Goal: Task Accomplishment & Management: Manage account settings

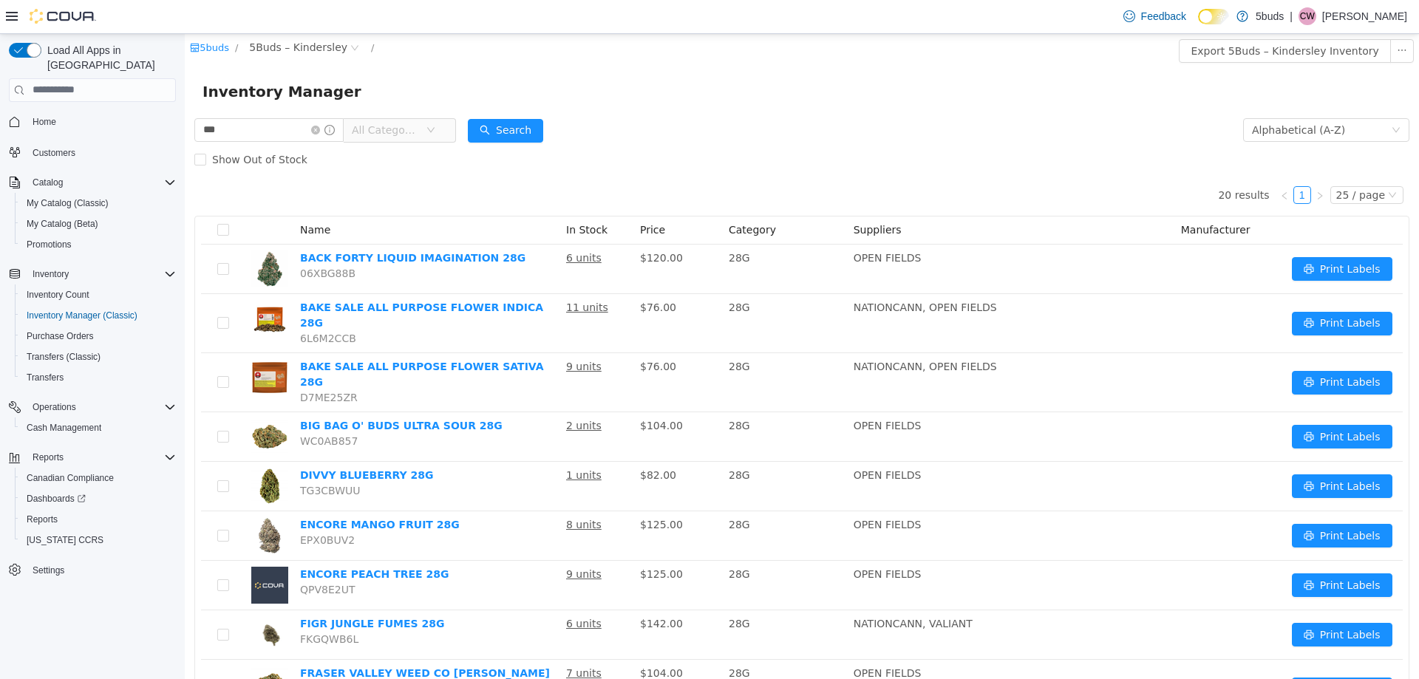
scroll to position [591, 0]
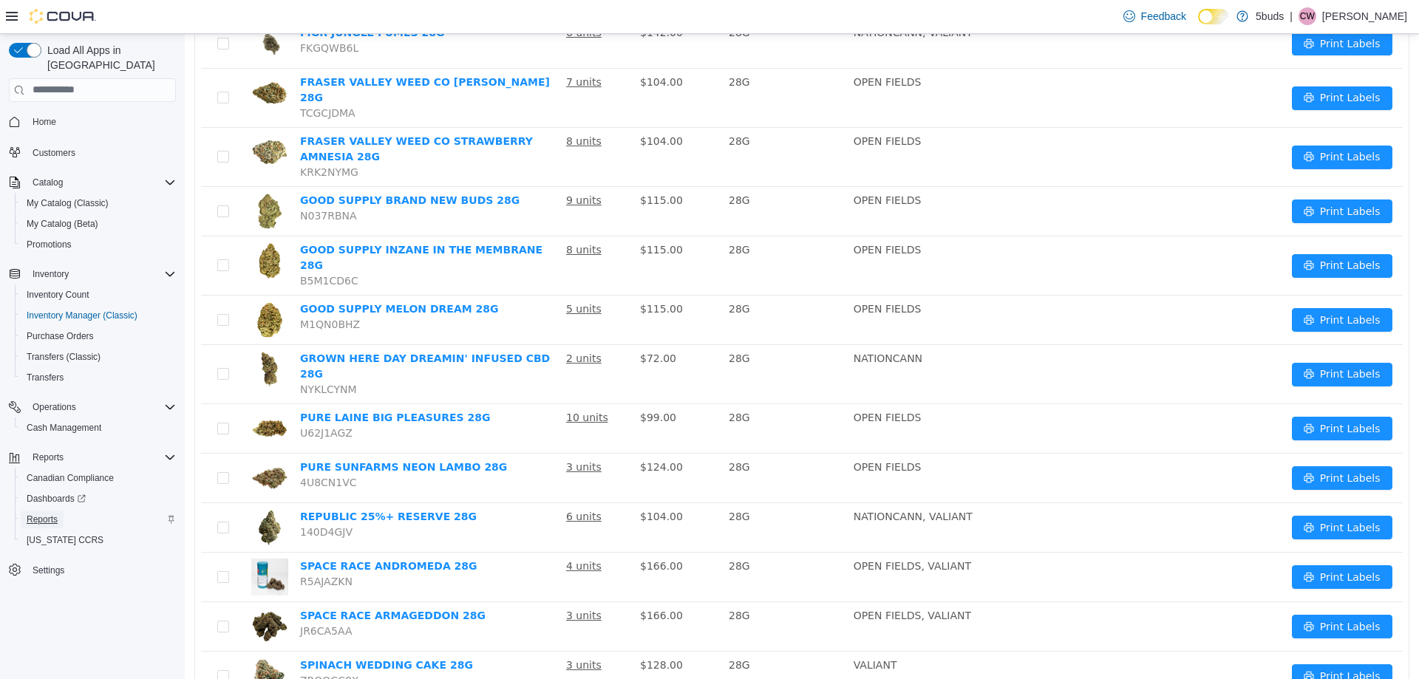
click at [40, 514] on span "Reports" at bounding box center [42, 520] width 31 height 12
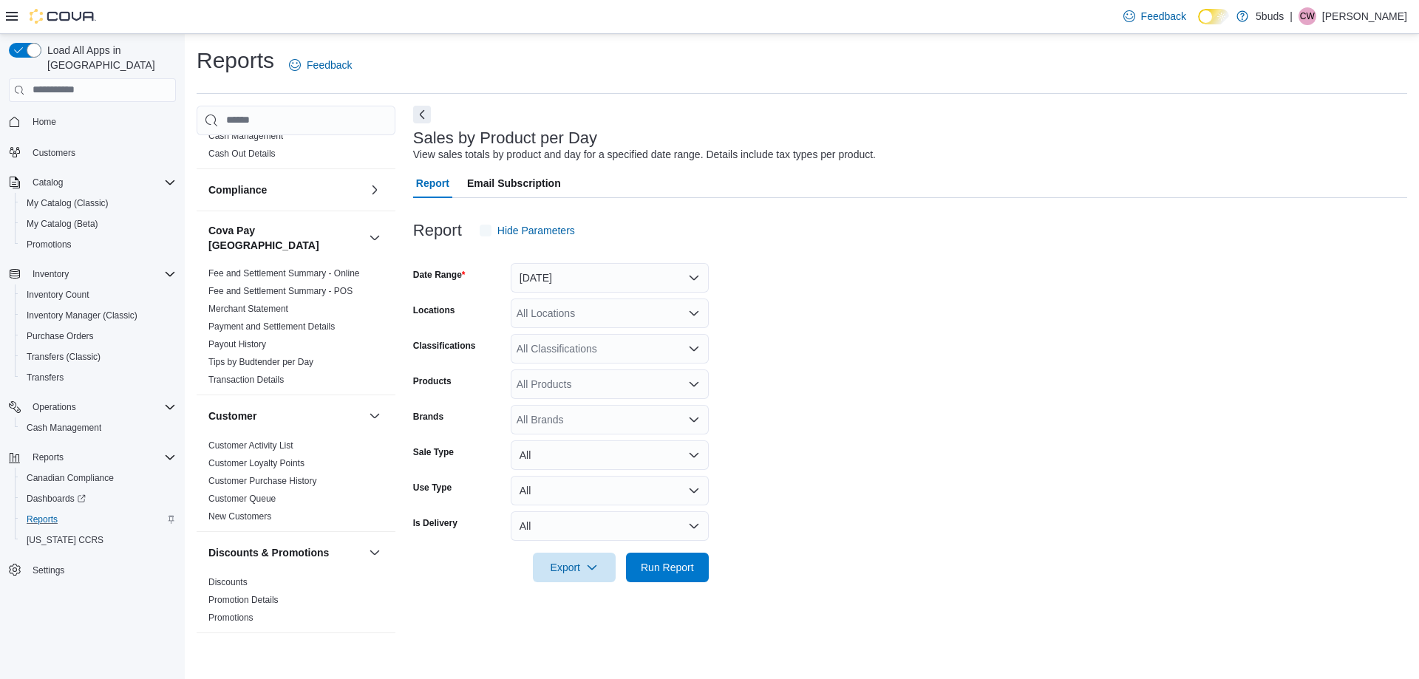
scroll to position [74, 0]
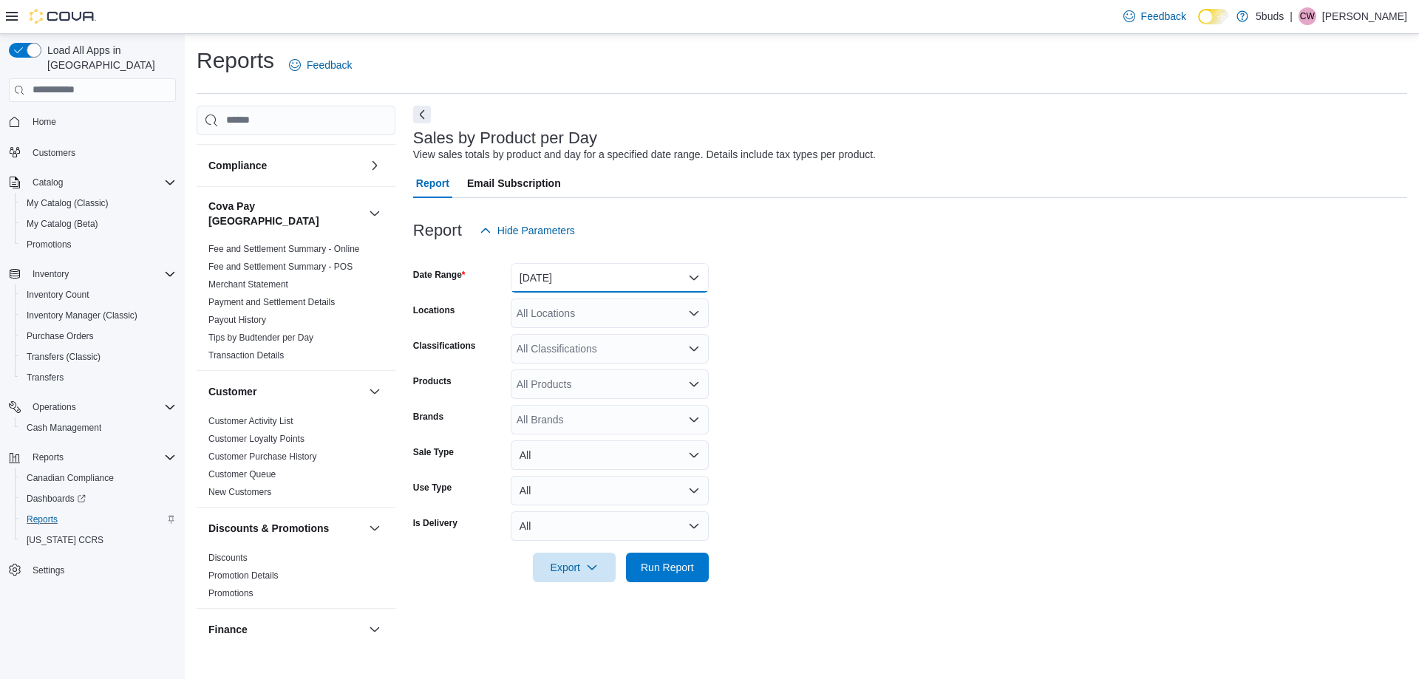
click at [571, 277] on button "[DATE]" at bounding box center [610, 278] width 198 height 30
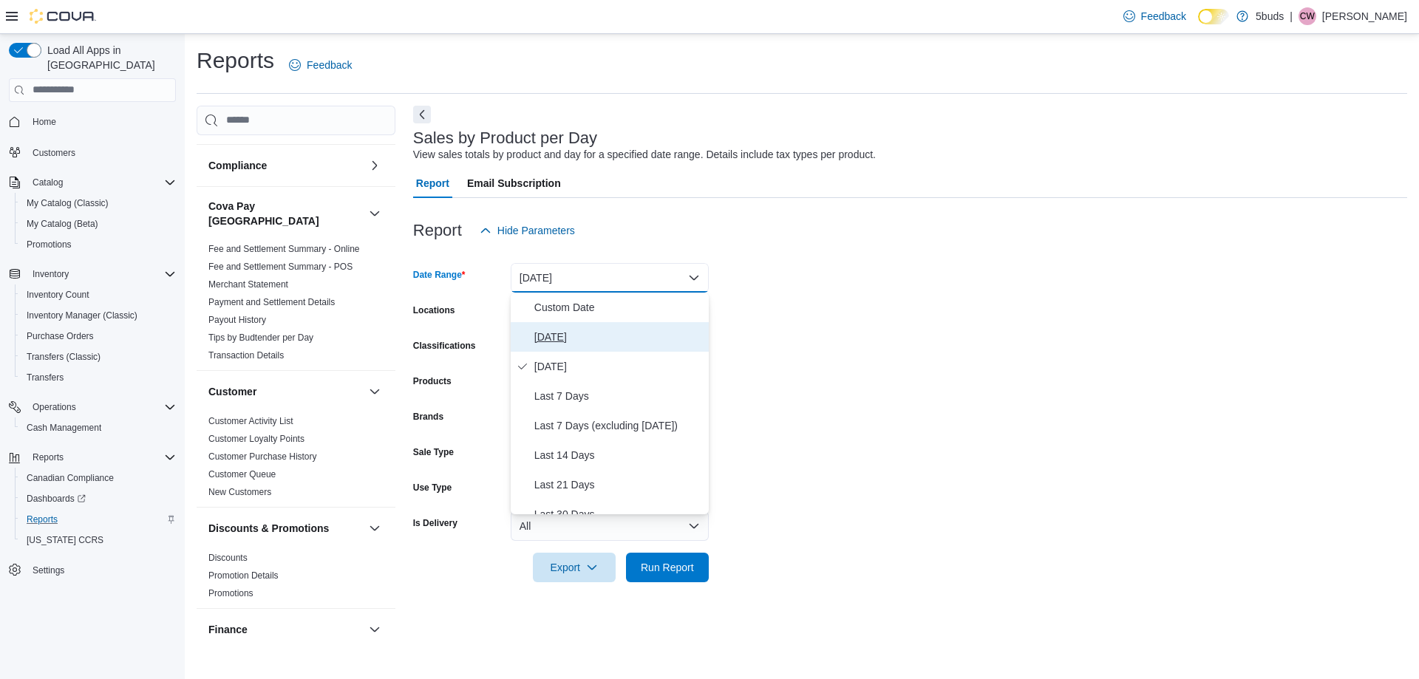
click at [548, 336] on span "[DATE]" at bounding box center [619, 337] width 169 height 18
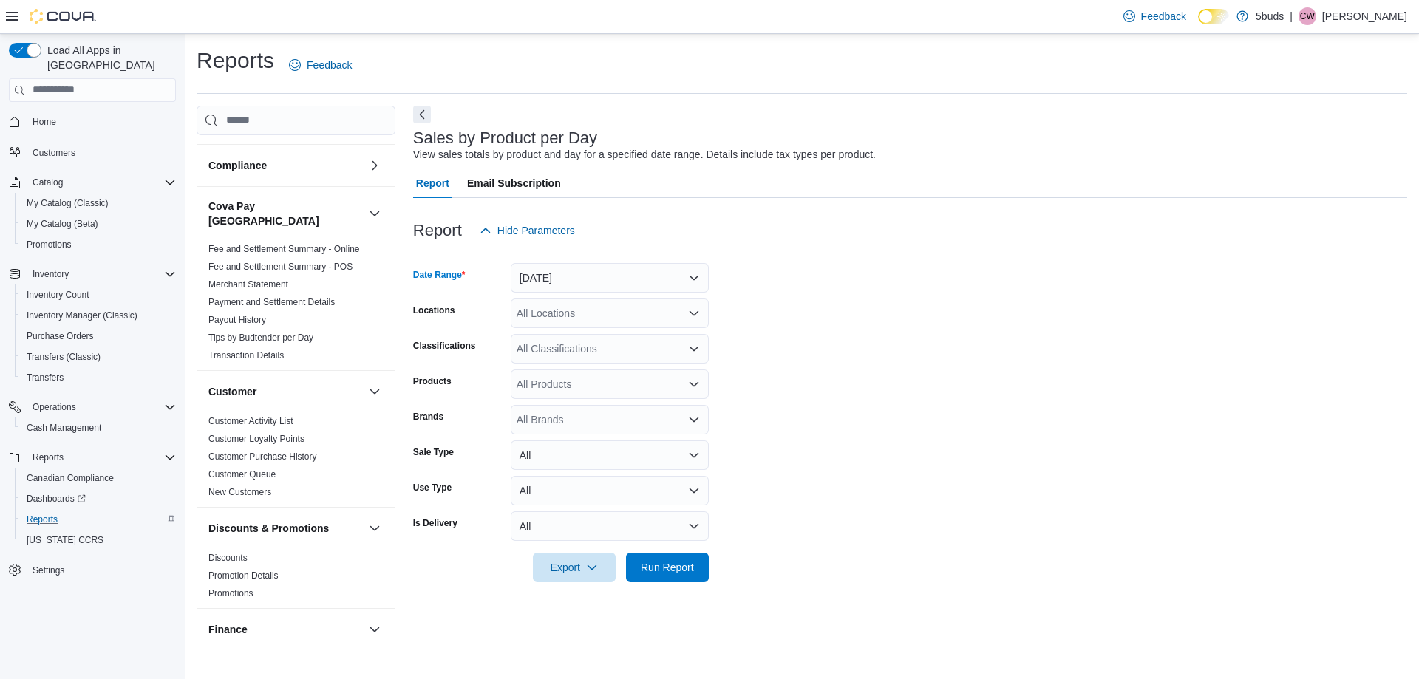
click at [551, 318] on div "All Locations" at bounding box center [610, 314] width 198 height 30
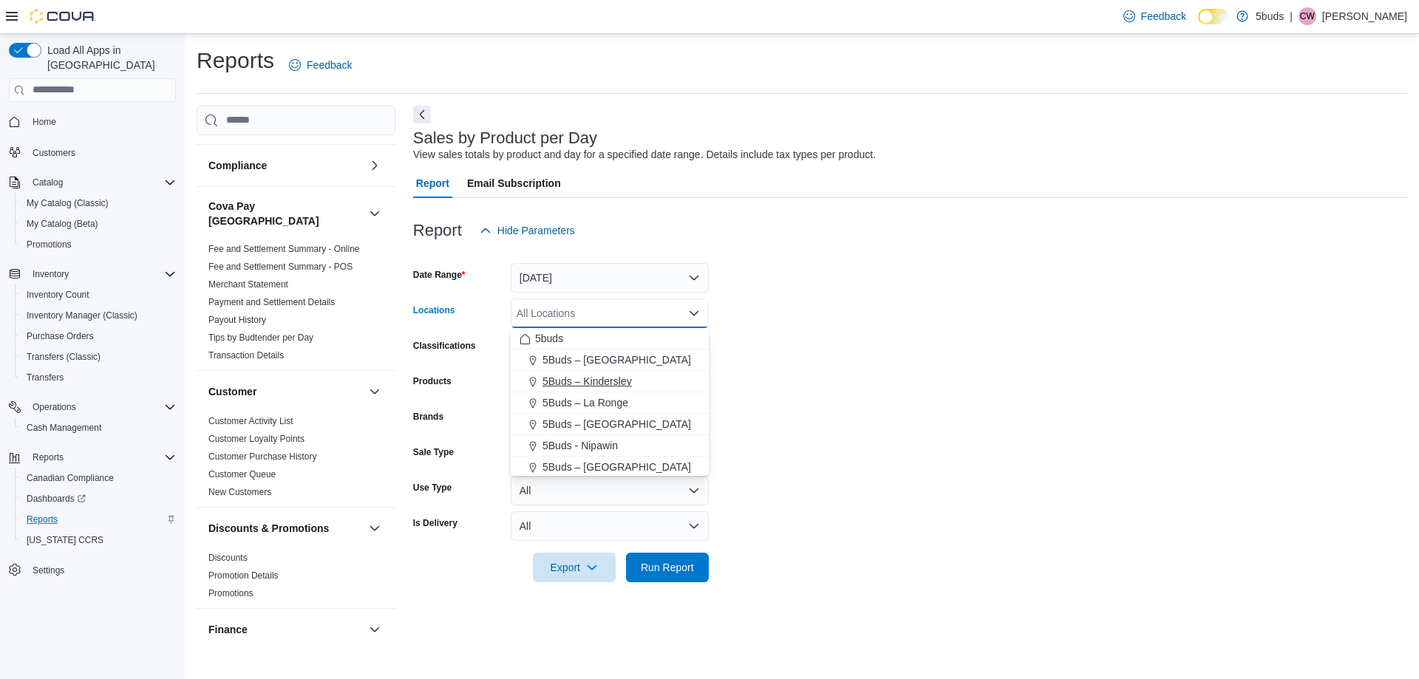
click at [560, 374] on span "5Buds – Kindersley" at bounding box center [587, 381] width 89 height 15
click at [956, 566] on form "Date Range [DATE] Locations 5Buds – Kindersley Combo box. Selected. 5Buds – Kin…" at bounding box center [910, 413] width 994 height 337
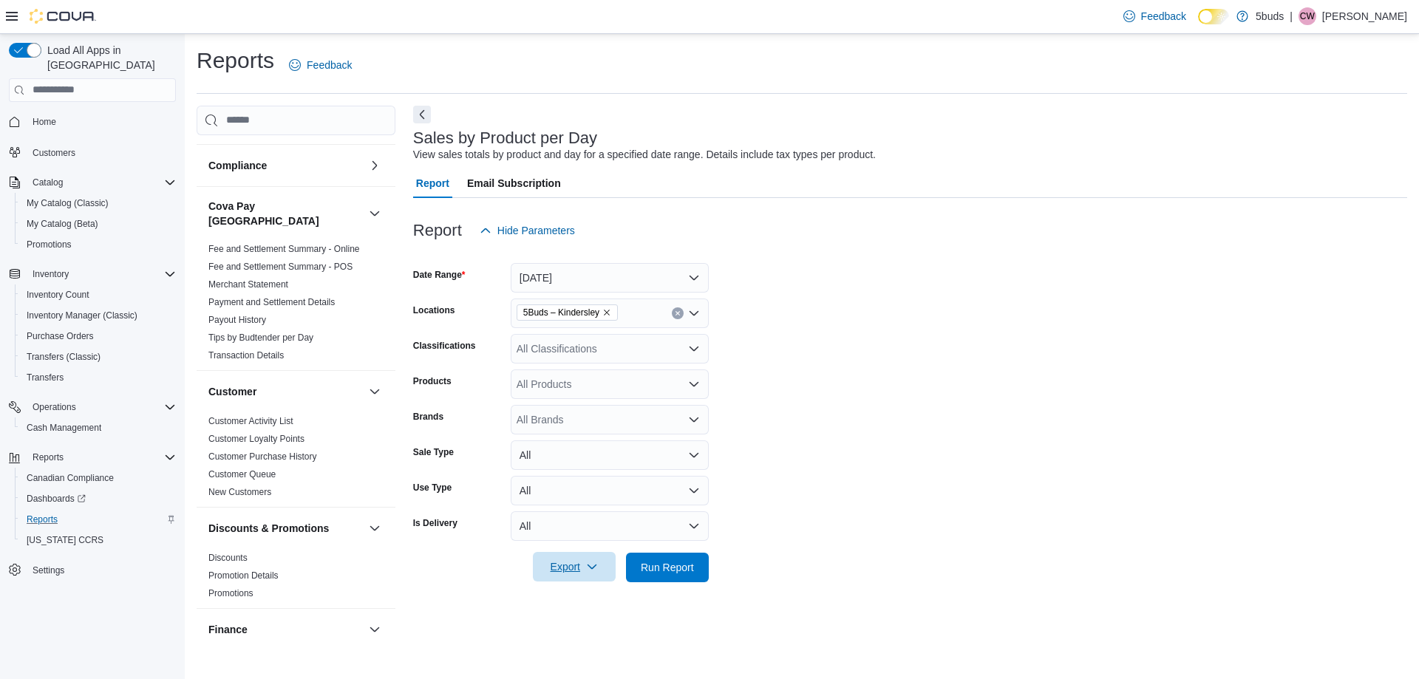
click at [565, 555] on span "Export" at bounding box center [574, 567] width 65 height 30
click at [572, 475] on span "Export to Excel" at bounding box center [576, 479] width 67 height 12
click at [51, 116] on span "Home" at bounding box center [45, 122] width 24 height 12
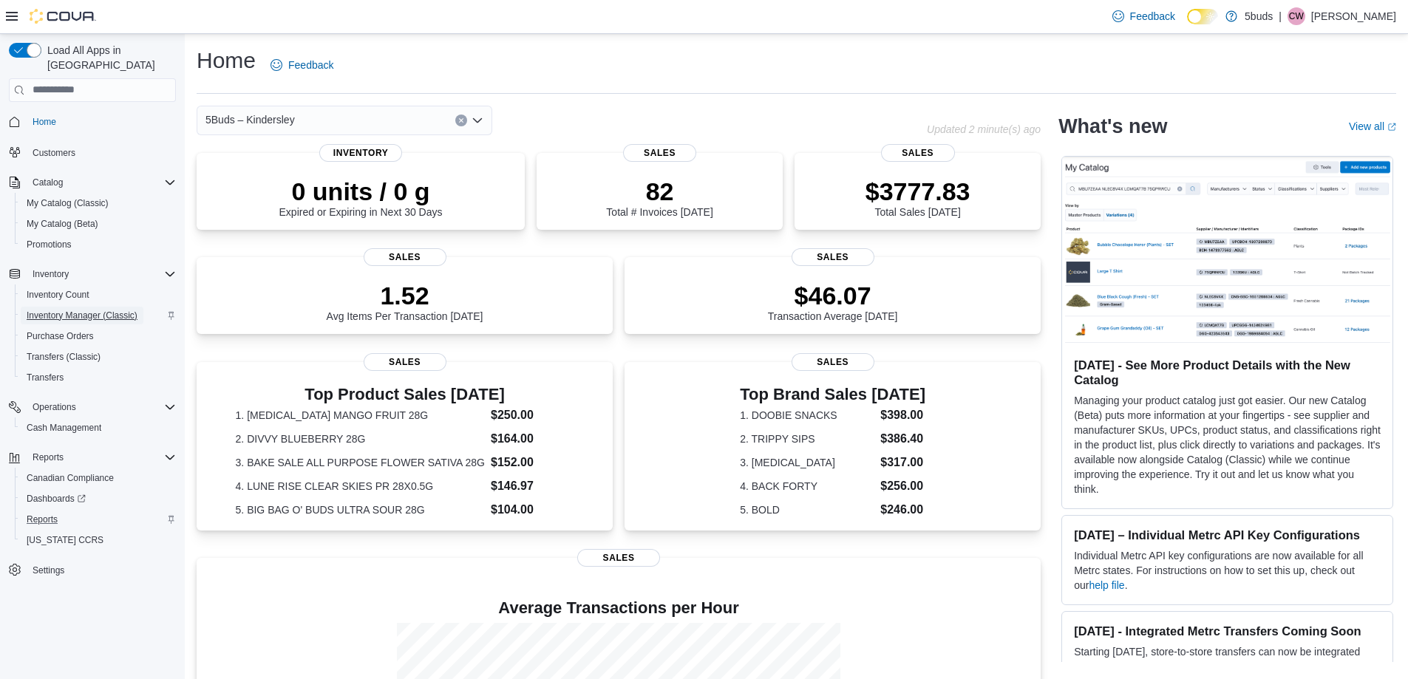
click at [62, 310] on span "Inventory Manager (Classic)" at bounding box center [82, 316] width 111 height 12
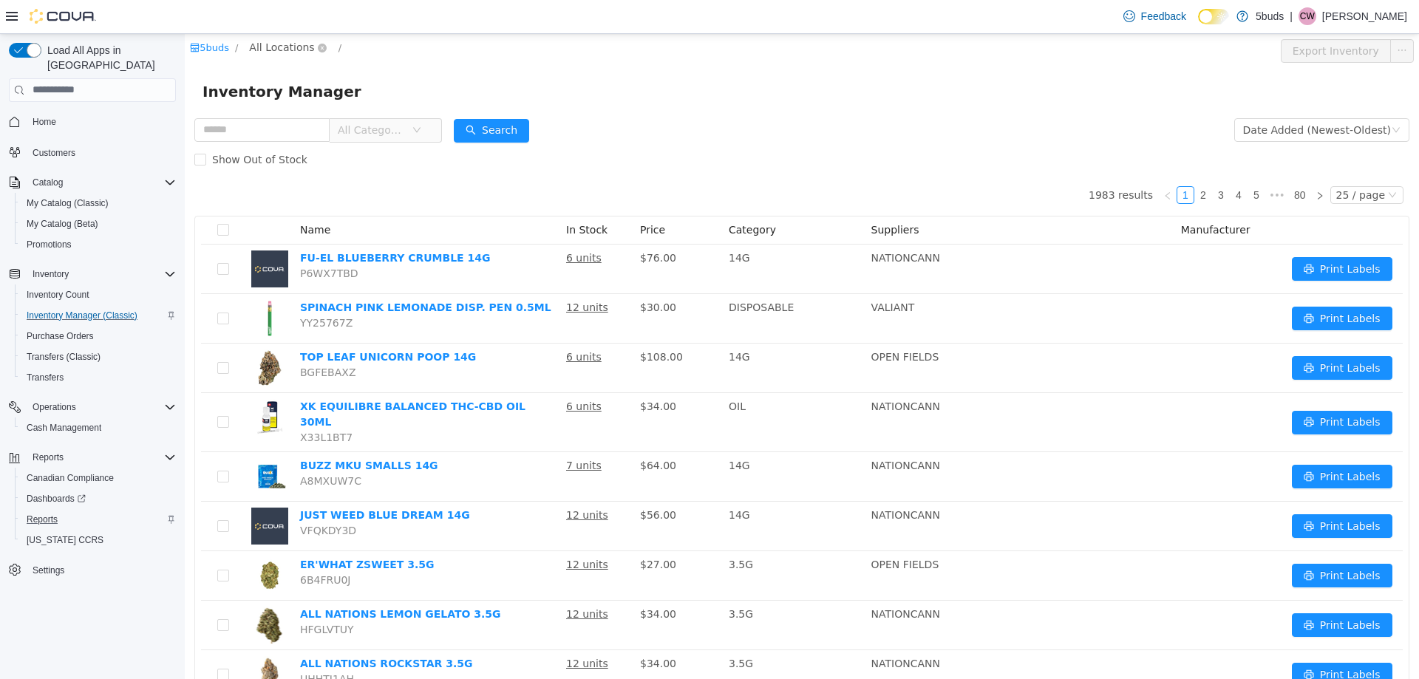
click at [270, 42] on span "All Locations" at bounding box center [281, 46] width 65 height 16
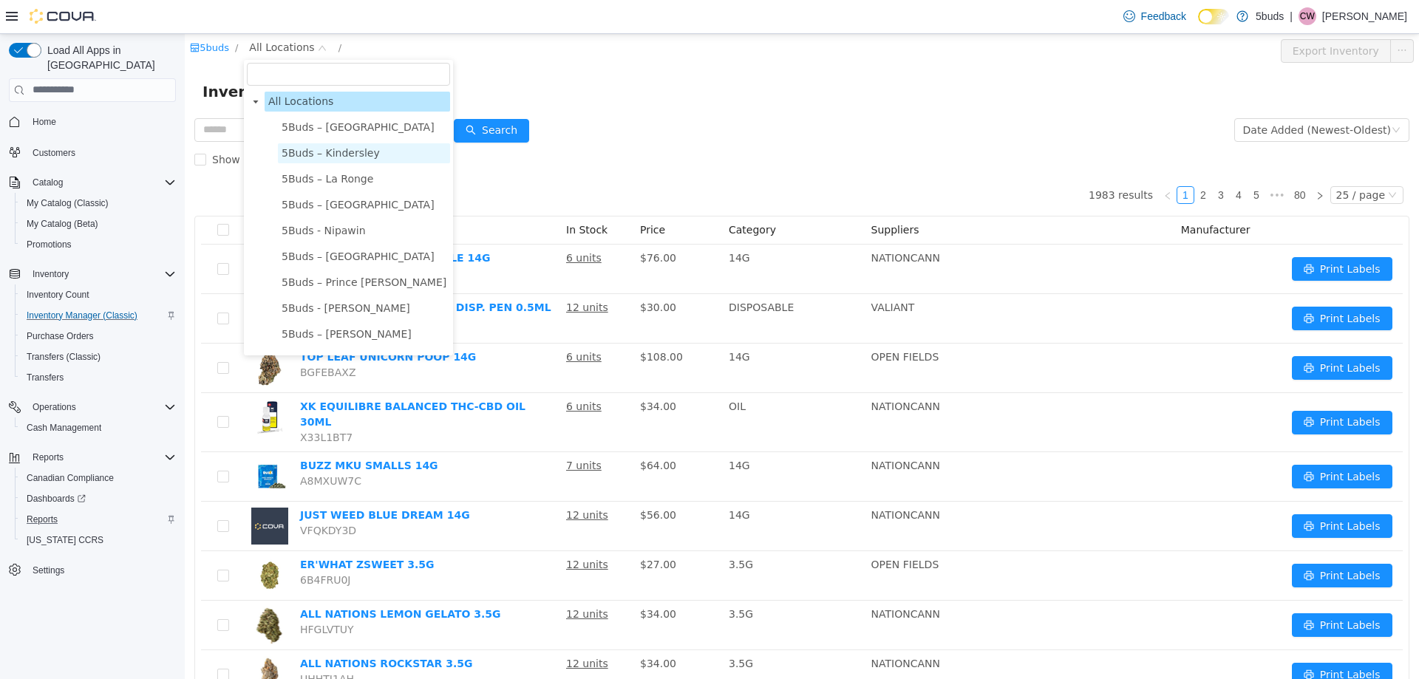
click at [287, 157] on span "5Buds – Kindersley" at bounding box center [331, 152] width 98 height 12
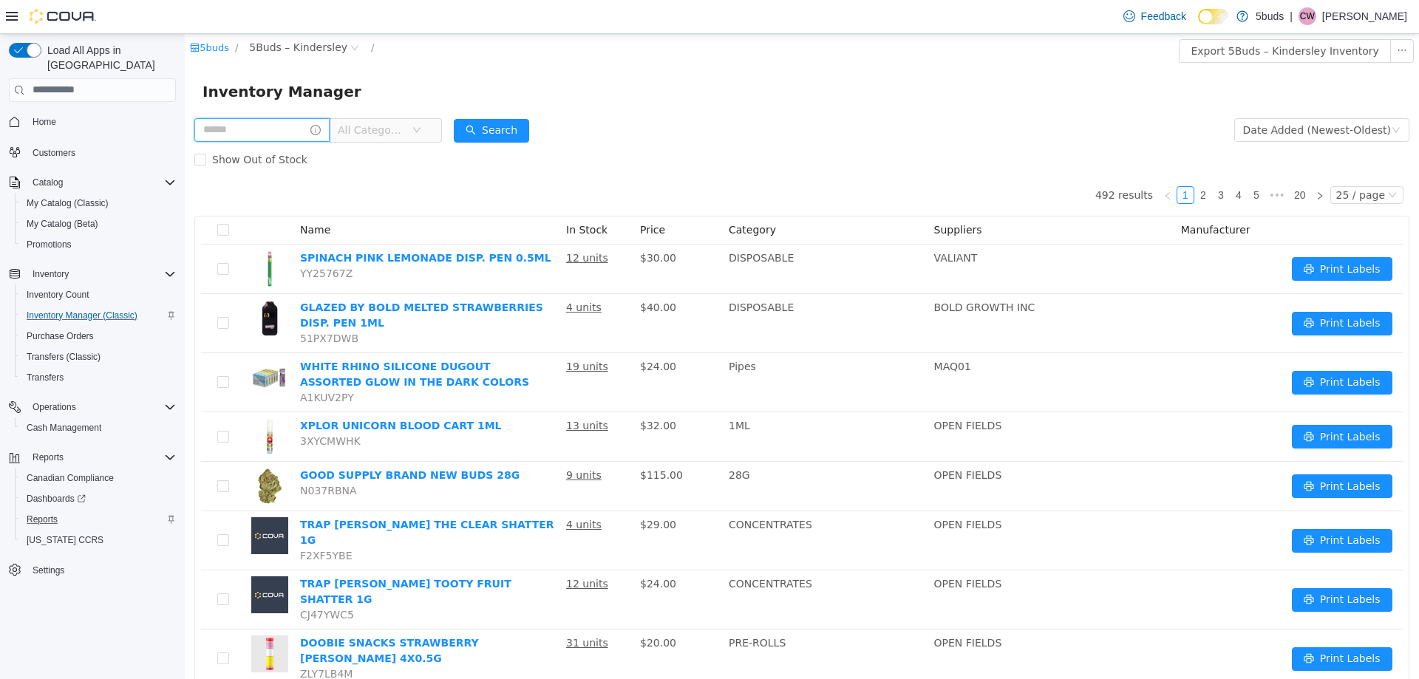
click at [252, 136] on input "text" at bounding box center [261, 130] width 135 height 24
type input "***"
click at [498, 129] on button "Search" at bounding box center [505, 130] width 75 height 24
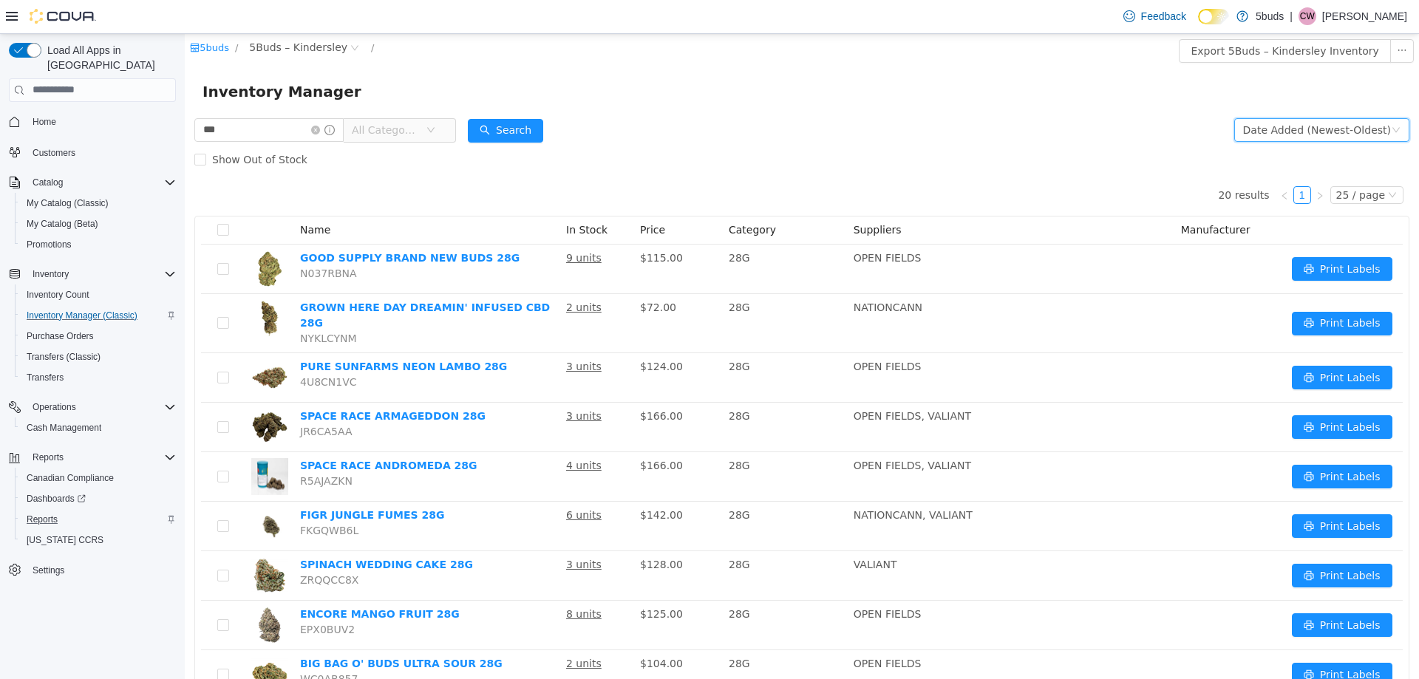
click at [1308, 135] on div "Date Added (Newest-Oldest)" at bounding box center [1318, 129] width 148 height 22
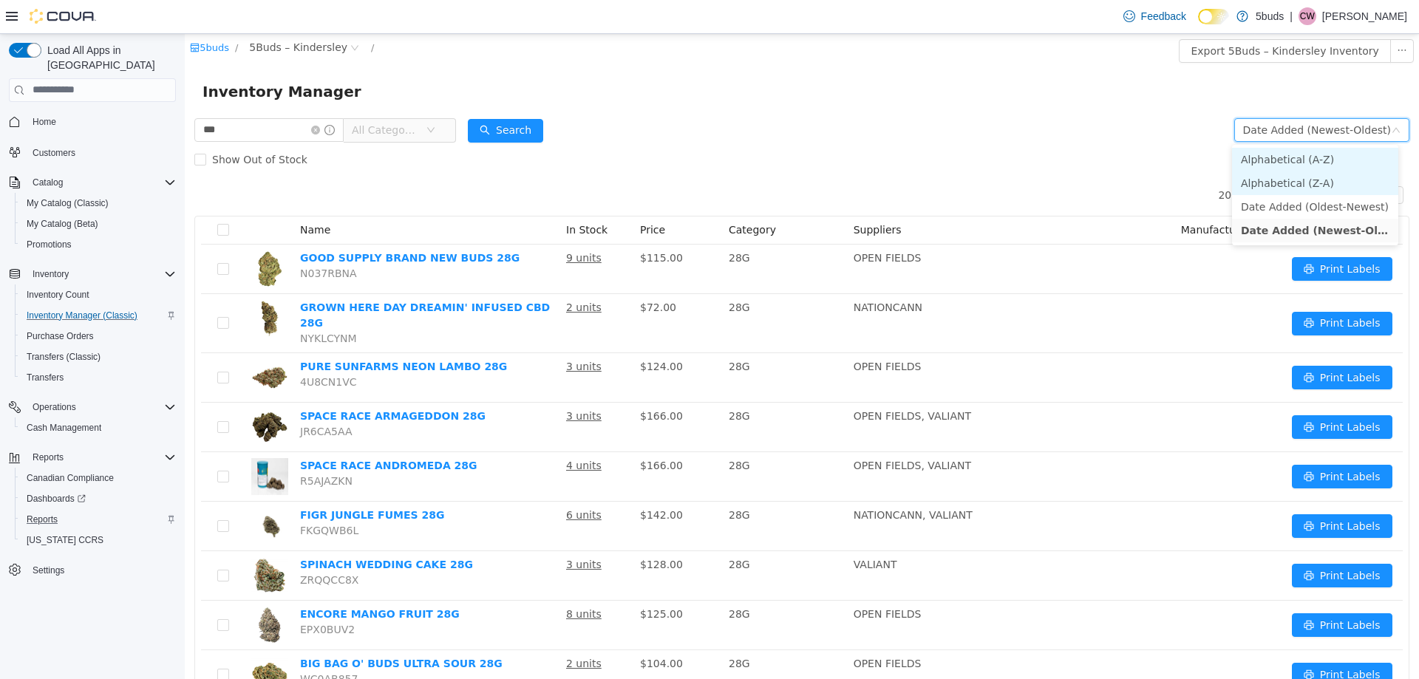
click at [1281, 163] on li "Alphabetical (A-Z)" at bounding box center [1315, 159] width 166 height 24
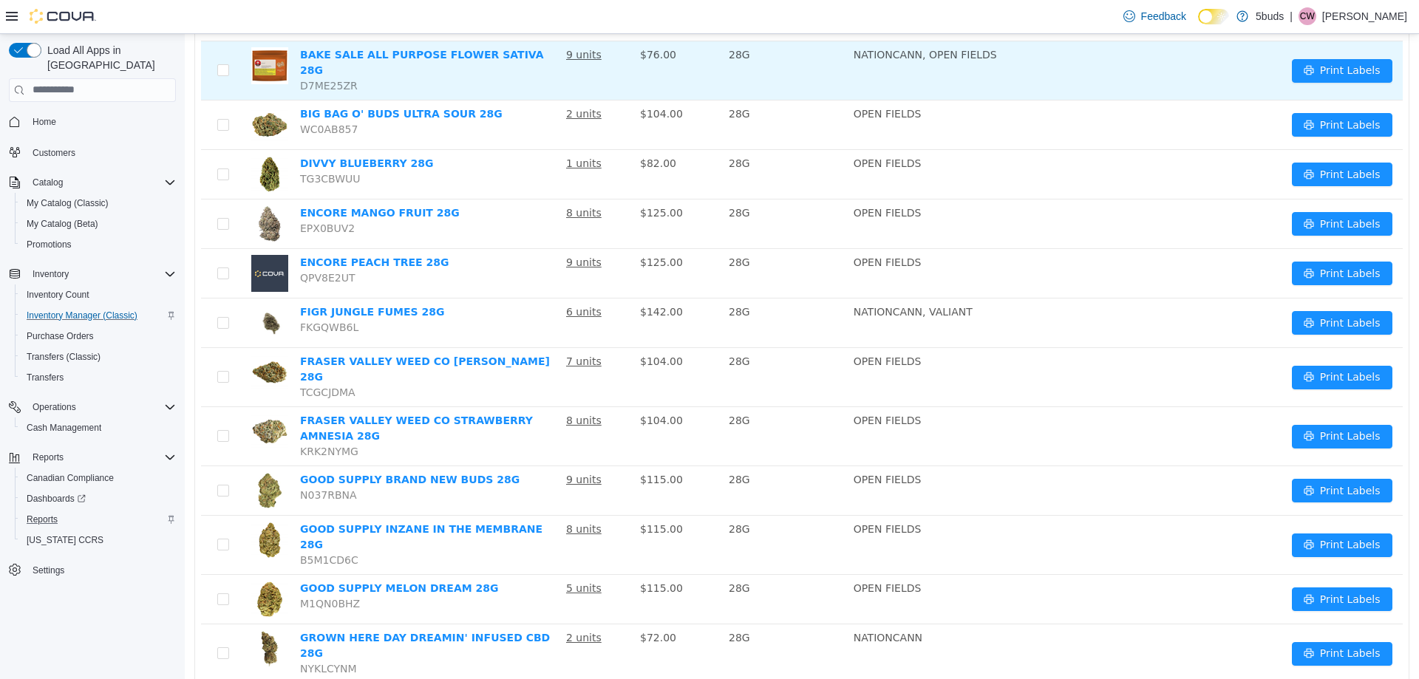
scroll to position [90, 0]
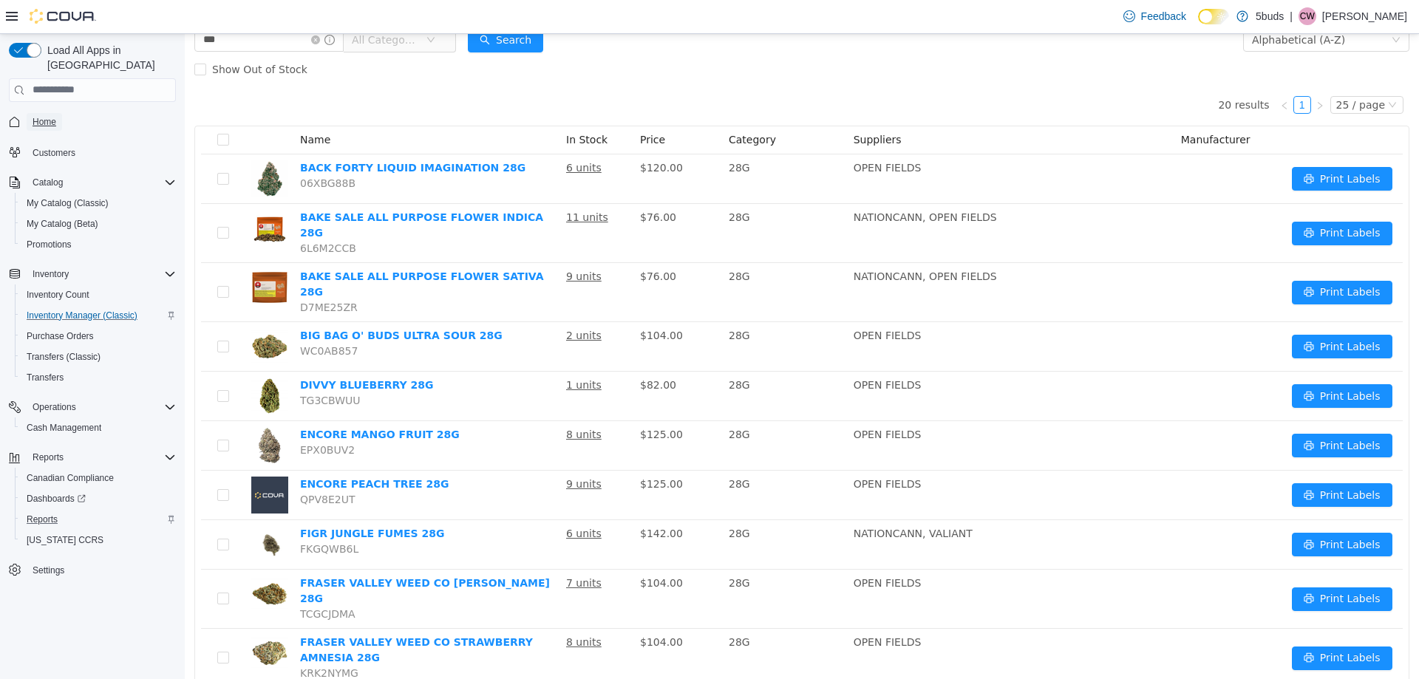
click at [42, 116] on span "Home" at bounding box center [45, 122] width 24 height 12
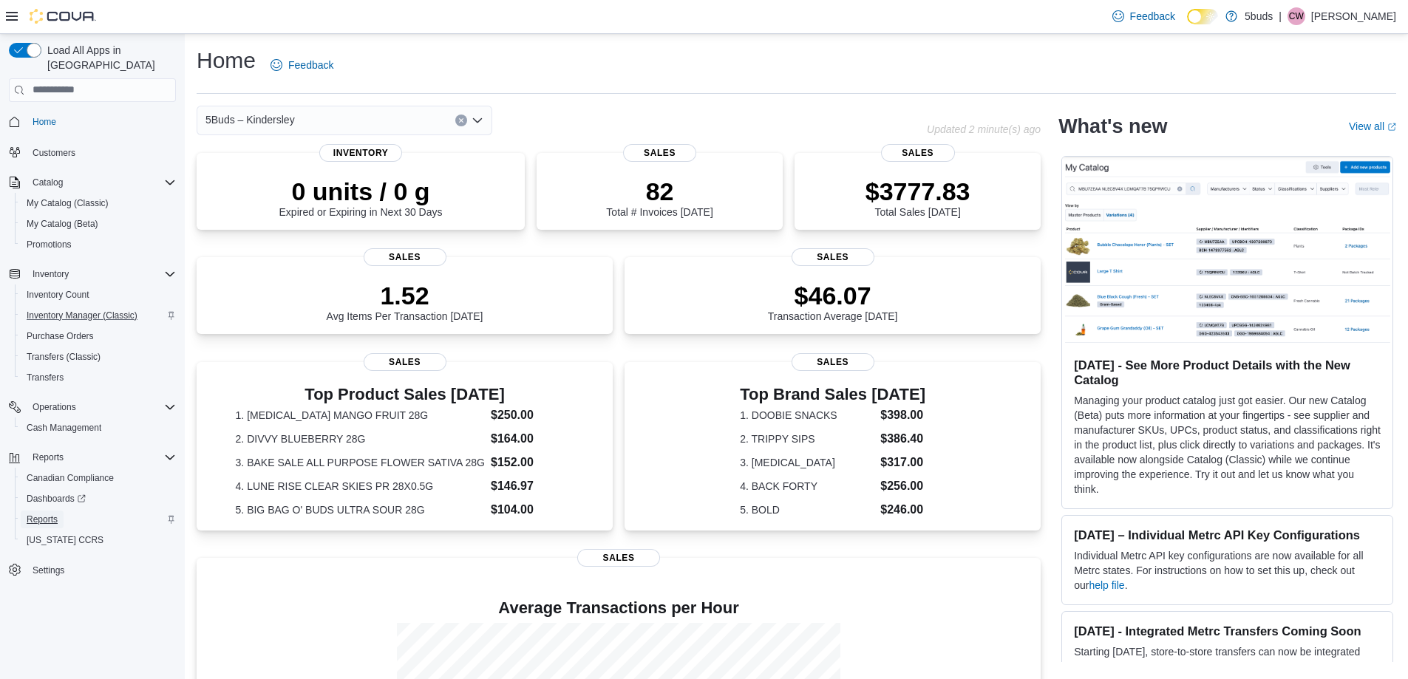
click at [50, 514] on span "Reports" at bounding box center [42, 520] width 31 height 12
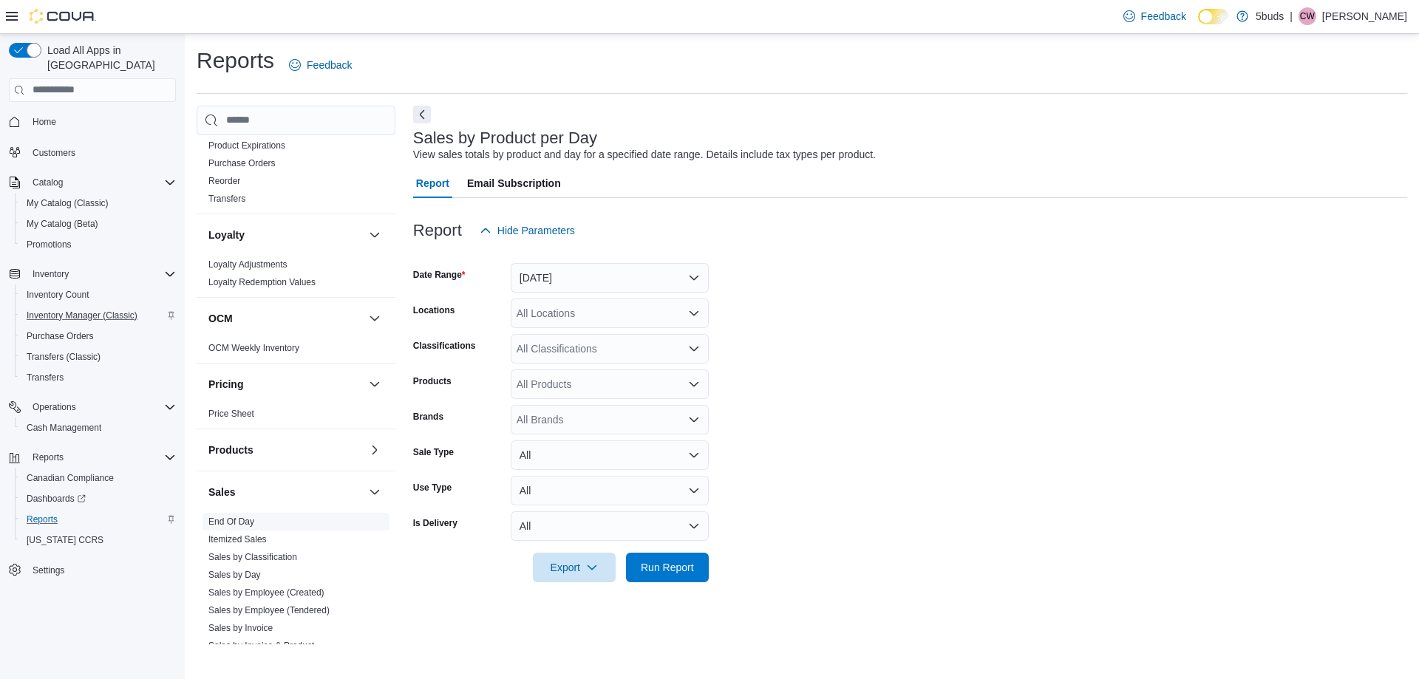
scroll to position [961, 0]
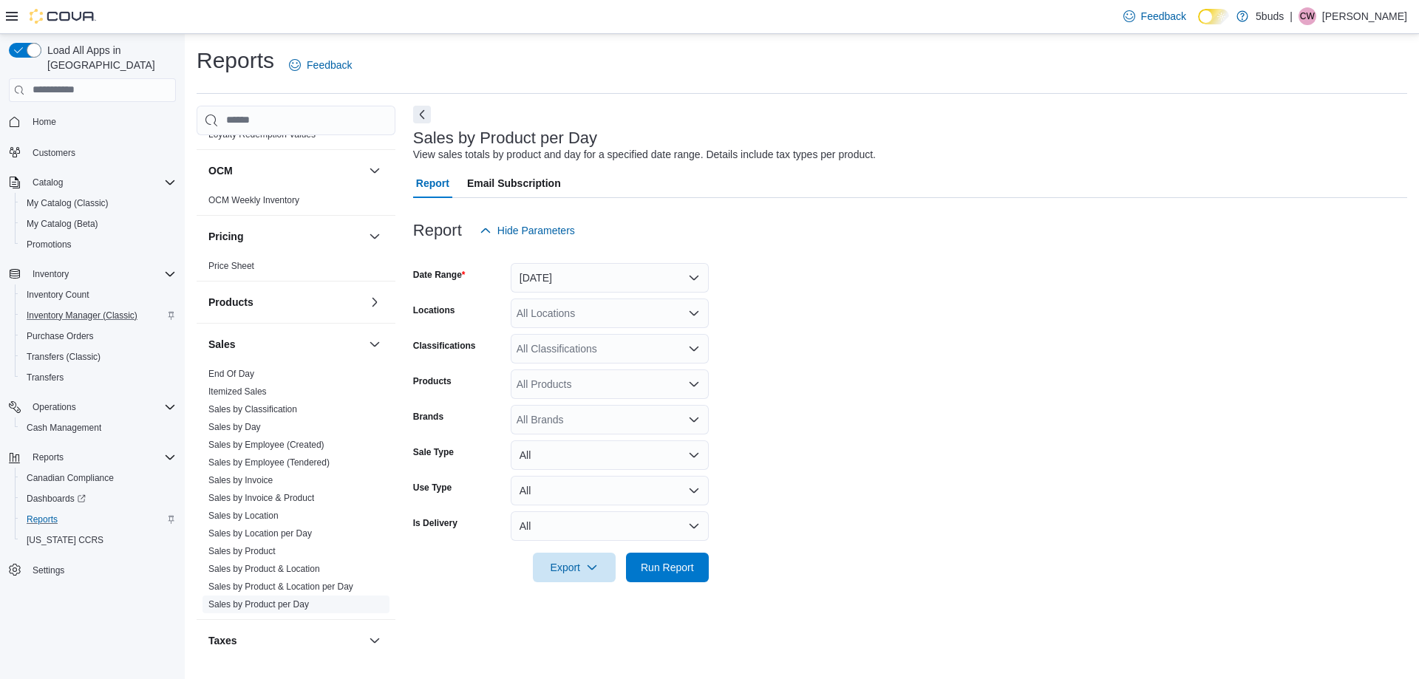
click at [246, 600] on link "Sales by Product per Day" at bounding box center [258, 605] width 101 height 10
click at [546, 277] on button "[DATE]" at bounding box center [610, 278] width 198 height 30
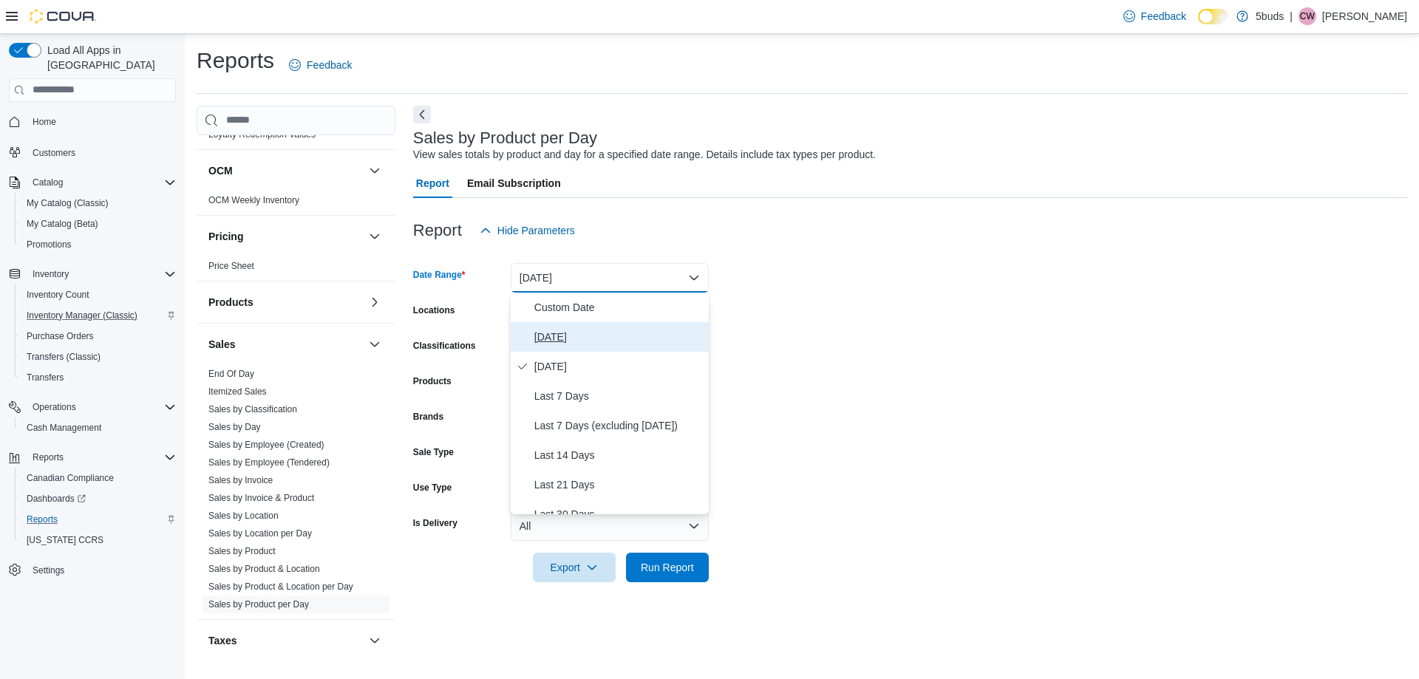
click at [535, 338] on span "[DATE]" at bounding box center [619, 337] width 169 height 18
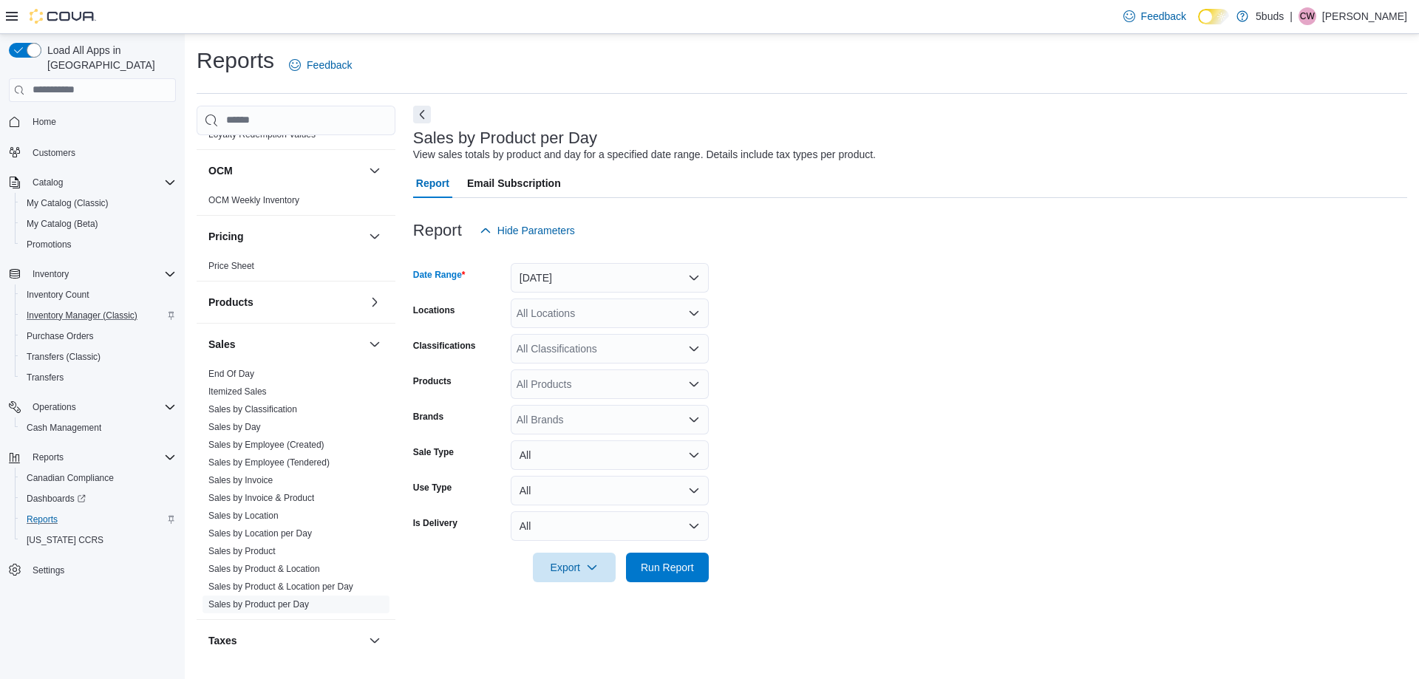
click at [540, 319] on div "All Locations" at bounding box center [610, 314] width 198 height 30
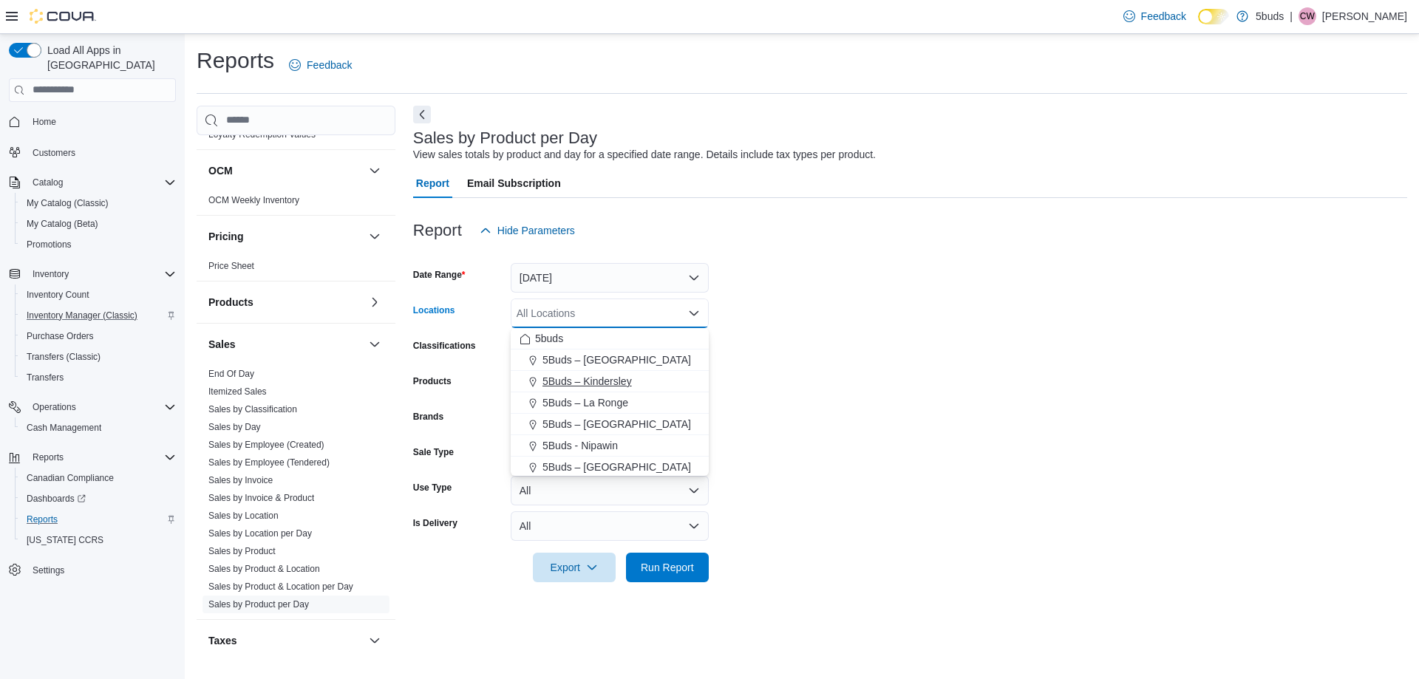
click at [560, 384] on span "5Buds – Kindersley" at bounding box center [587, 381] width 89 height 15
click at [961, 356] on form "Date Range [DATE] Locations 5Buds – Kindersley Combo box. Selected. 5Buds – Kin…" at bounding box center [910, 413] width 994 height 337
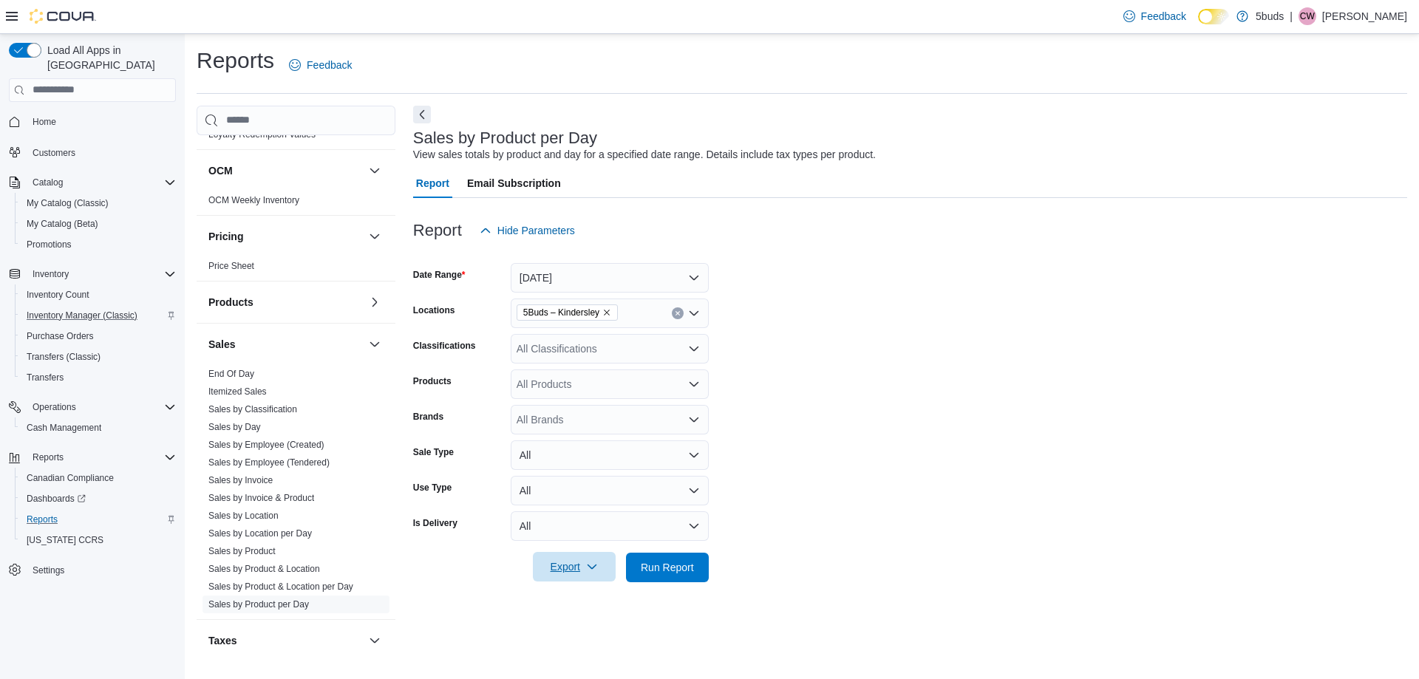
click at [557, 576] on span "Export" at bounding box center [574, 567] width 65 height 30
click at [569, 479] on span "Export to Excel" at bounding box center [576, 479] width 67 height 12
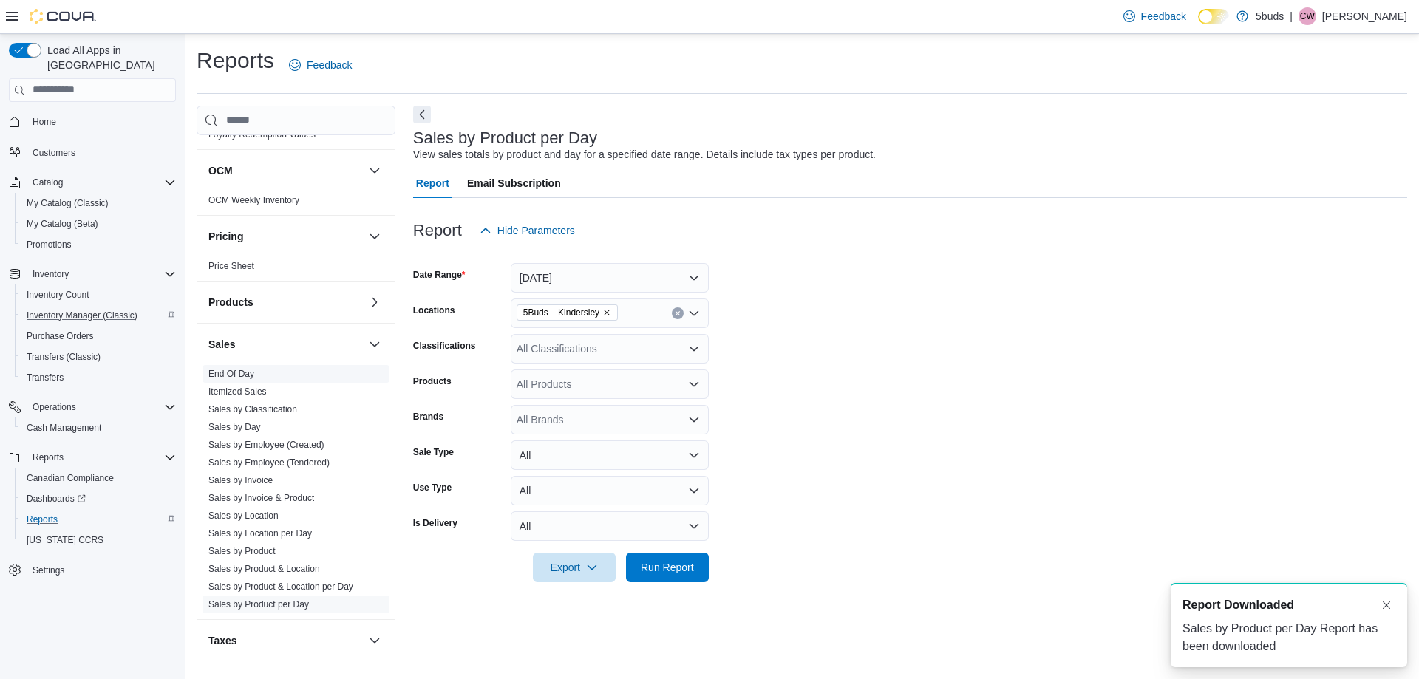
click at [248, 369] on link "End Of Day" at bounding box center [231, 374] width 46 height 10
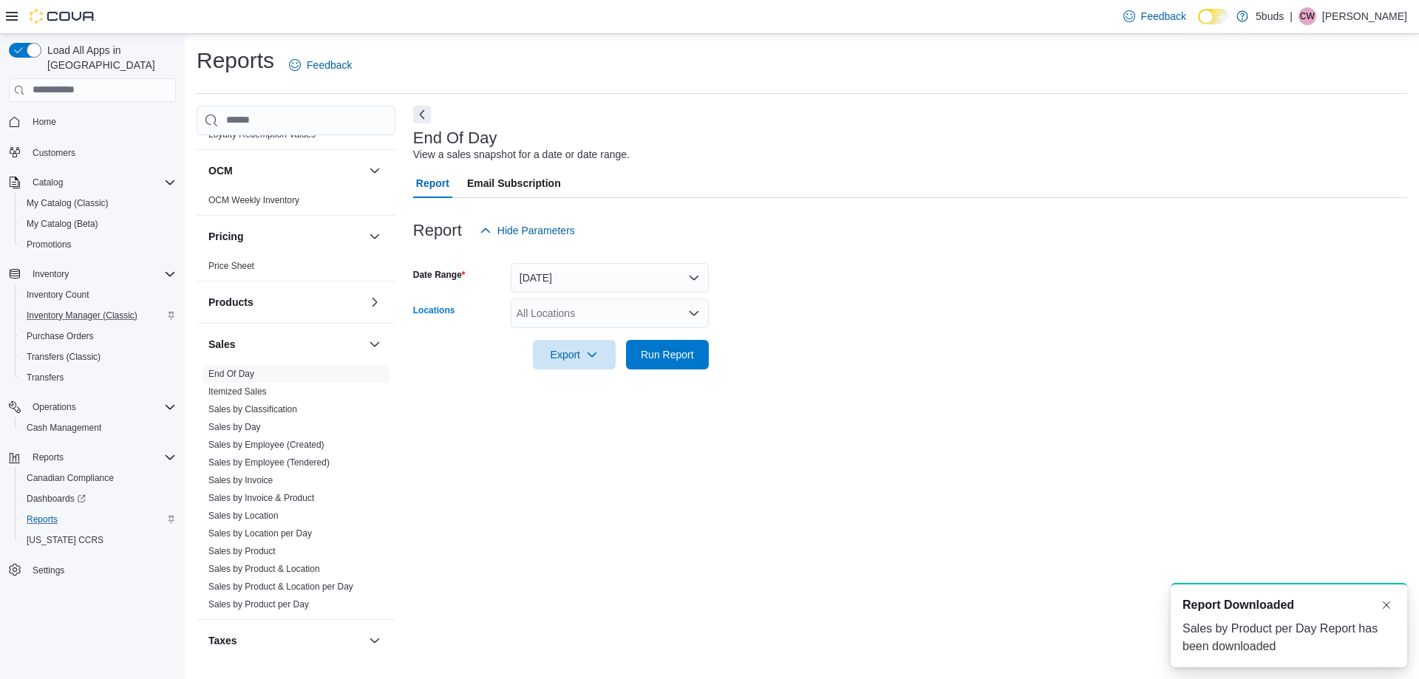
click at [600, 308] on div "All Locations" at bounding box center [610, 314] width 198 height 30
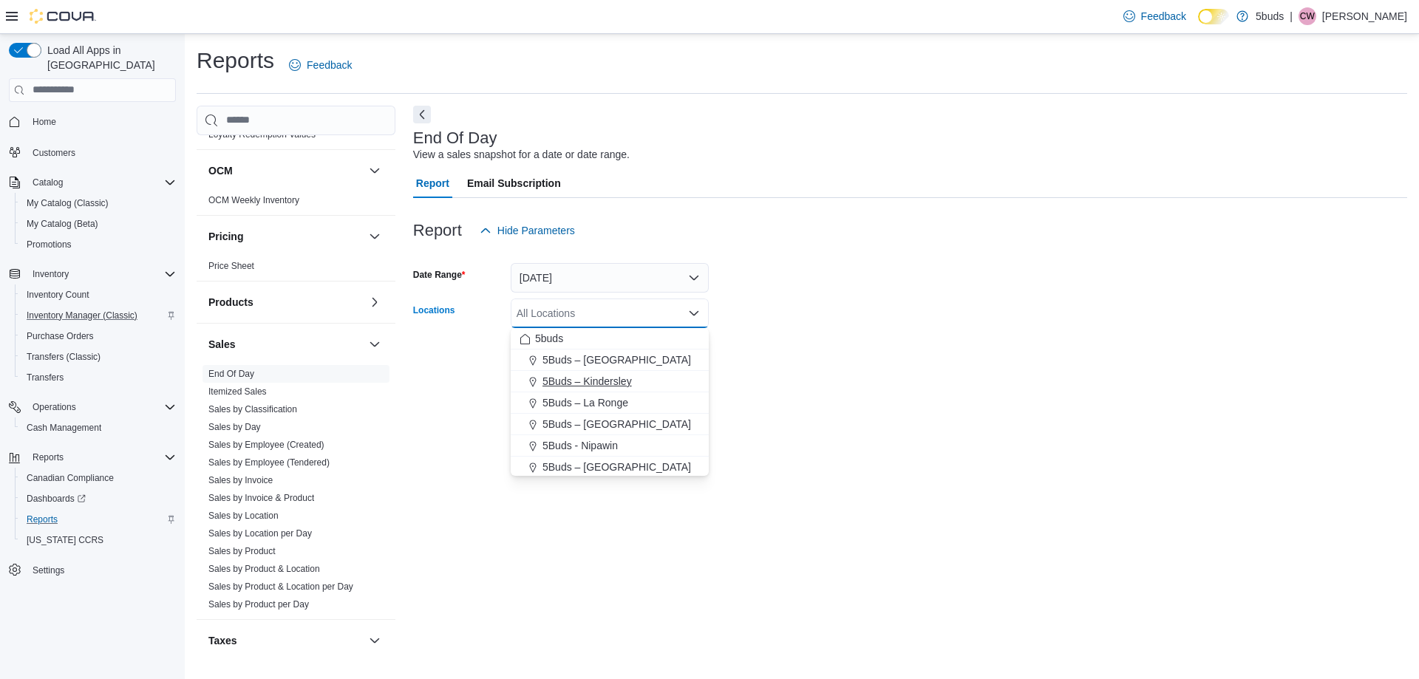
click at [595, 383] on span "5Buds – Kindersley" at bounding box center [587, 381] width 89 height 15
click at [863, 301] on form "Date Range [DATE] Locations 5Buds – Kindersley Combo box. Selected. 5Buds – Kin…" at bounding box center [910, 307] width 994 height 124
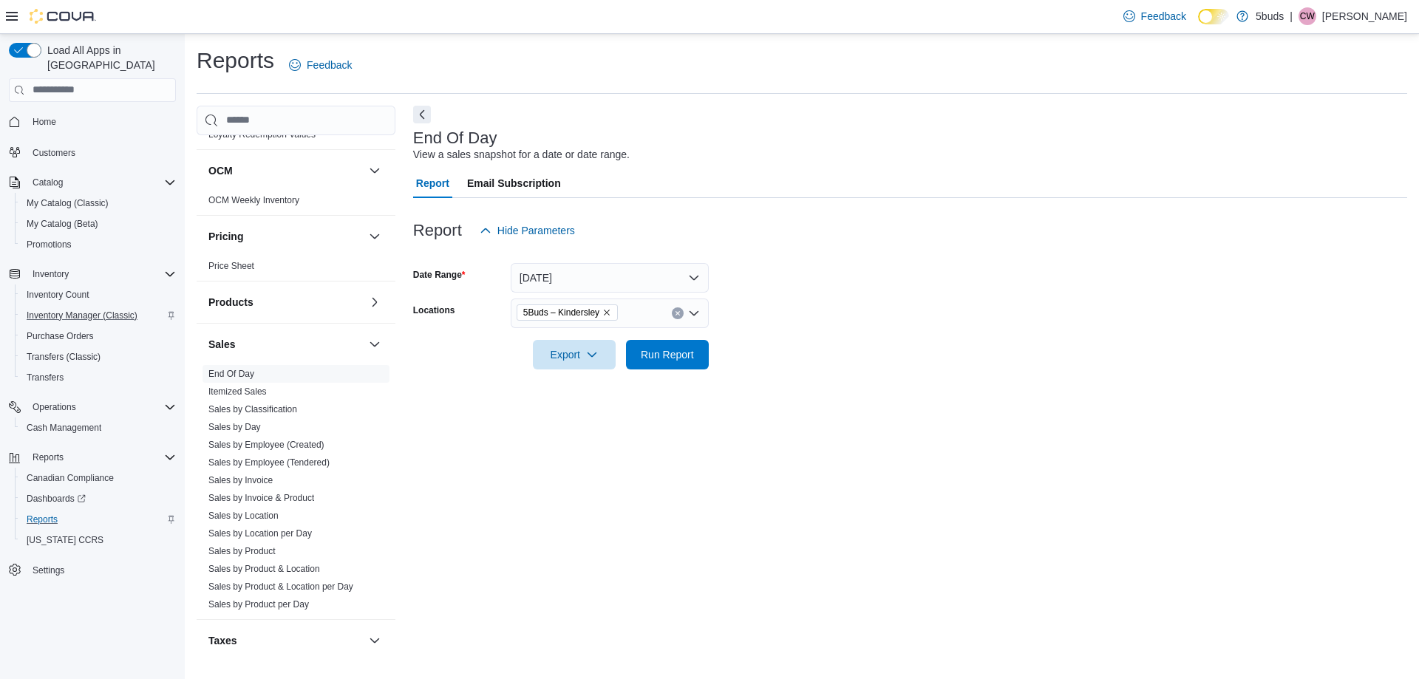
drag, startPoint x: 520, startPoint y: 360, endPoint x: 531, endPoint y: 360, distance: 10.4
click at [521, 360] on div "Export Run Report" at bounding box center [561, 355] width 296 height 30
click at [557, 358] on span "Export" at bounding box center [574, 354] width 65 height 30
click at [580, 386] on span "Export to Excel" at bounding box center [576, 385] width 67 height 12
click at [81, 422] on span "Cash Management" at bounding box center [64, 428] width 75 height 12
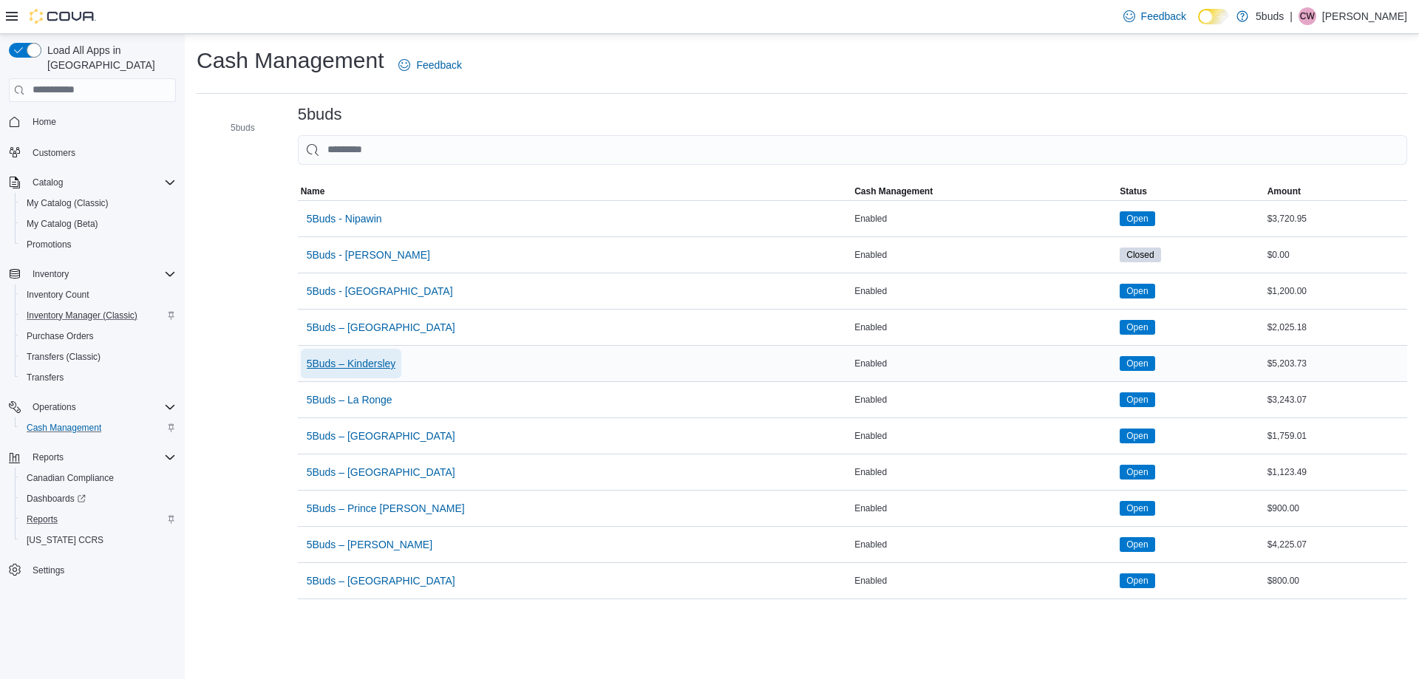
click at [362, 356] on span "5Buds – Kindersley" at bounding box center [351, 363] width 89 height 15
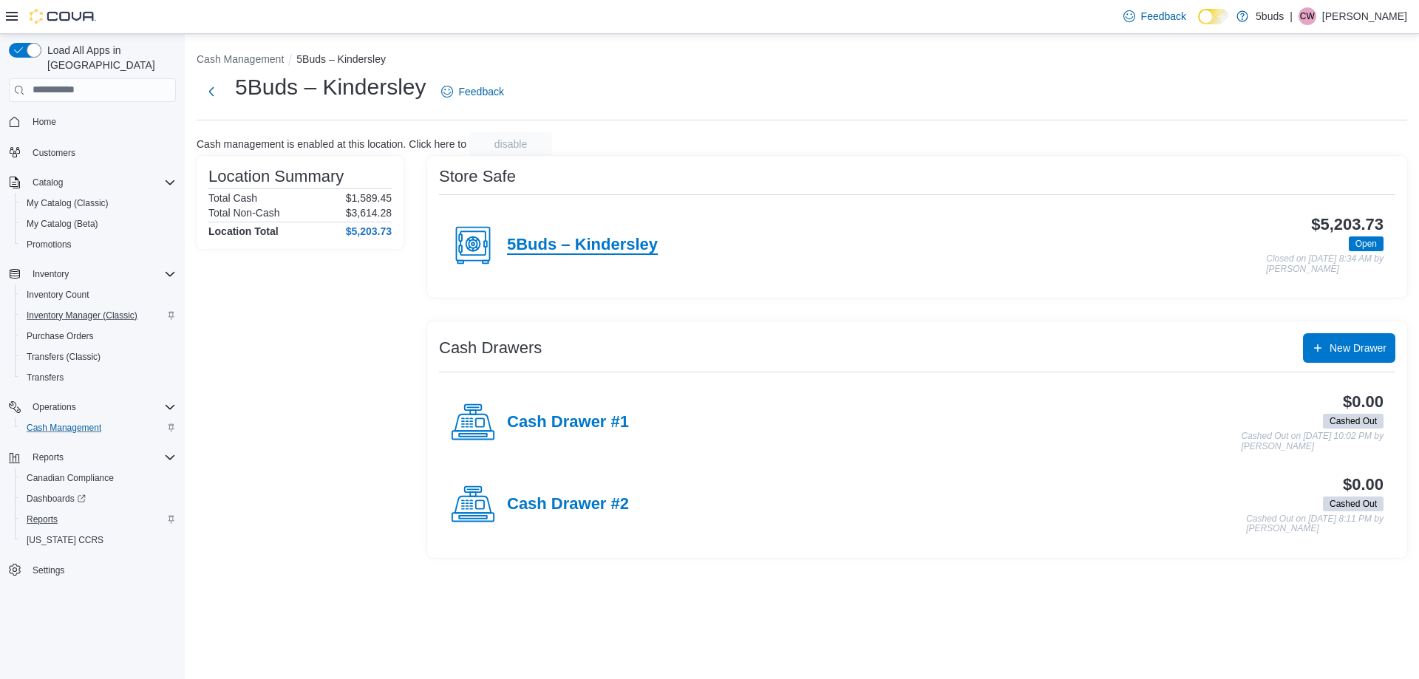
click at [587, 245] on h4 "5Buds – Kindersley" at bounding box center [582, 245] width 151 height 19
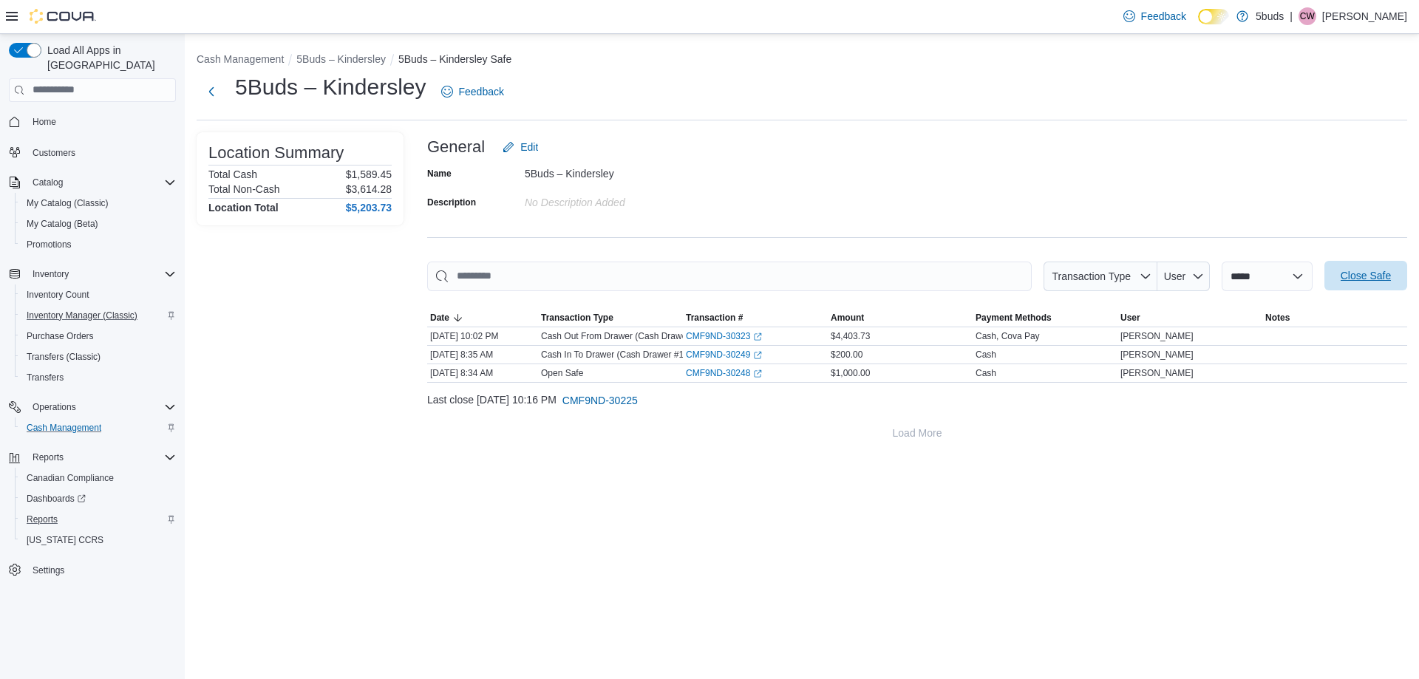
click at [1347, 274] on span "Close Safe" at bounding box center [1366, 275] width 50 height 15
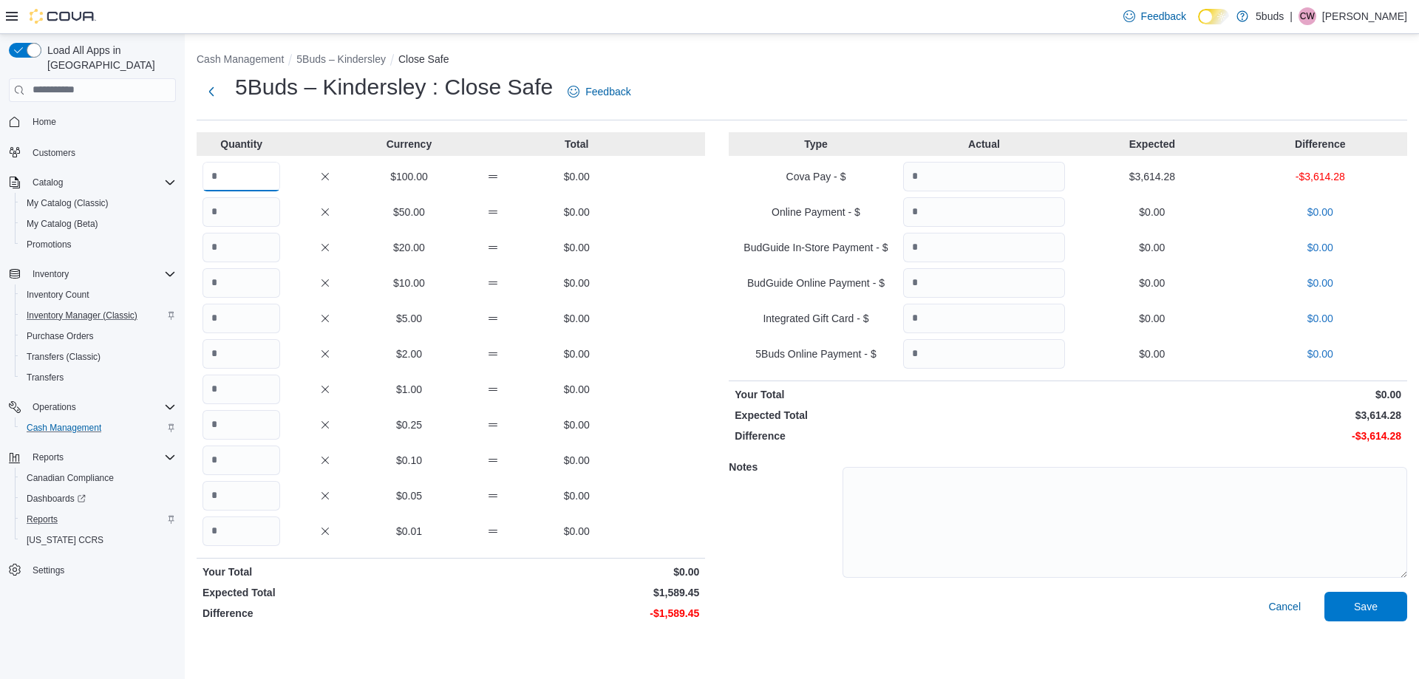
click at [247, 169] on input "Quantity" at bounding box center [242, 177] width 78 height 30
type input "*"
type input "**"
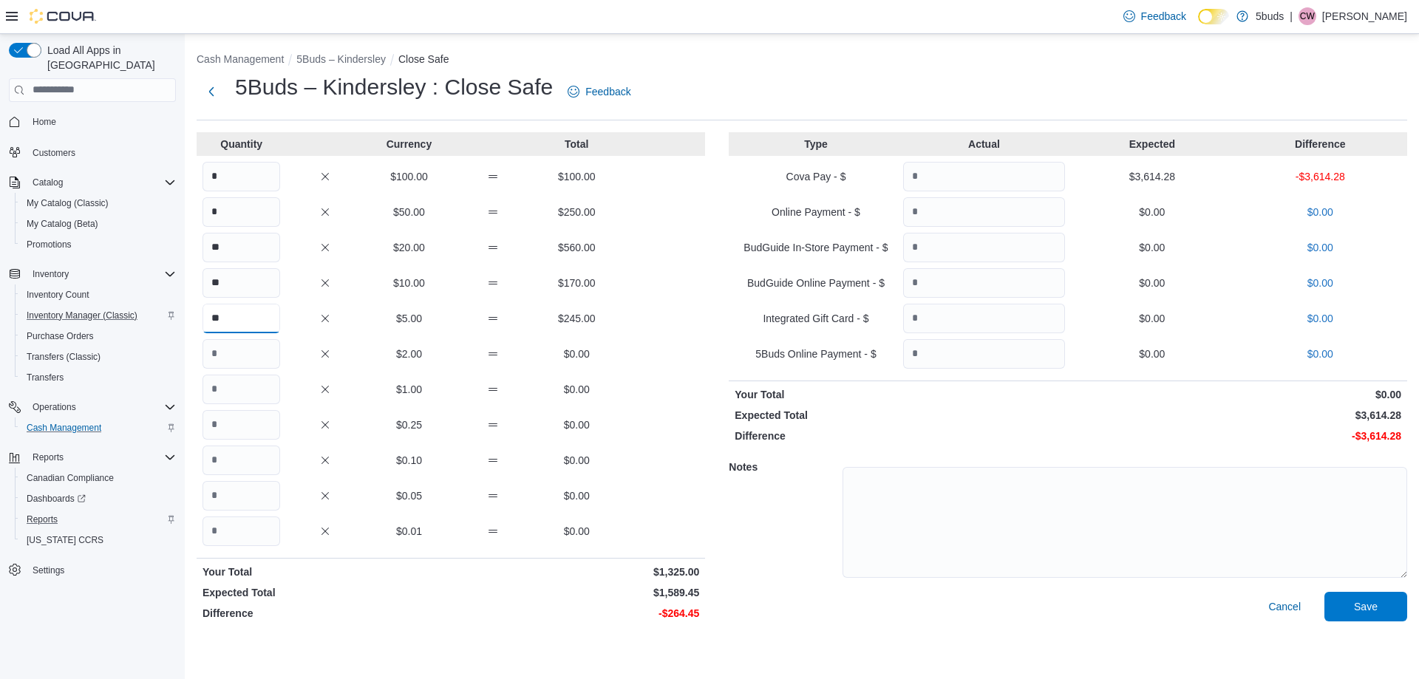
type input "**"
type input "***"
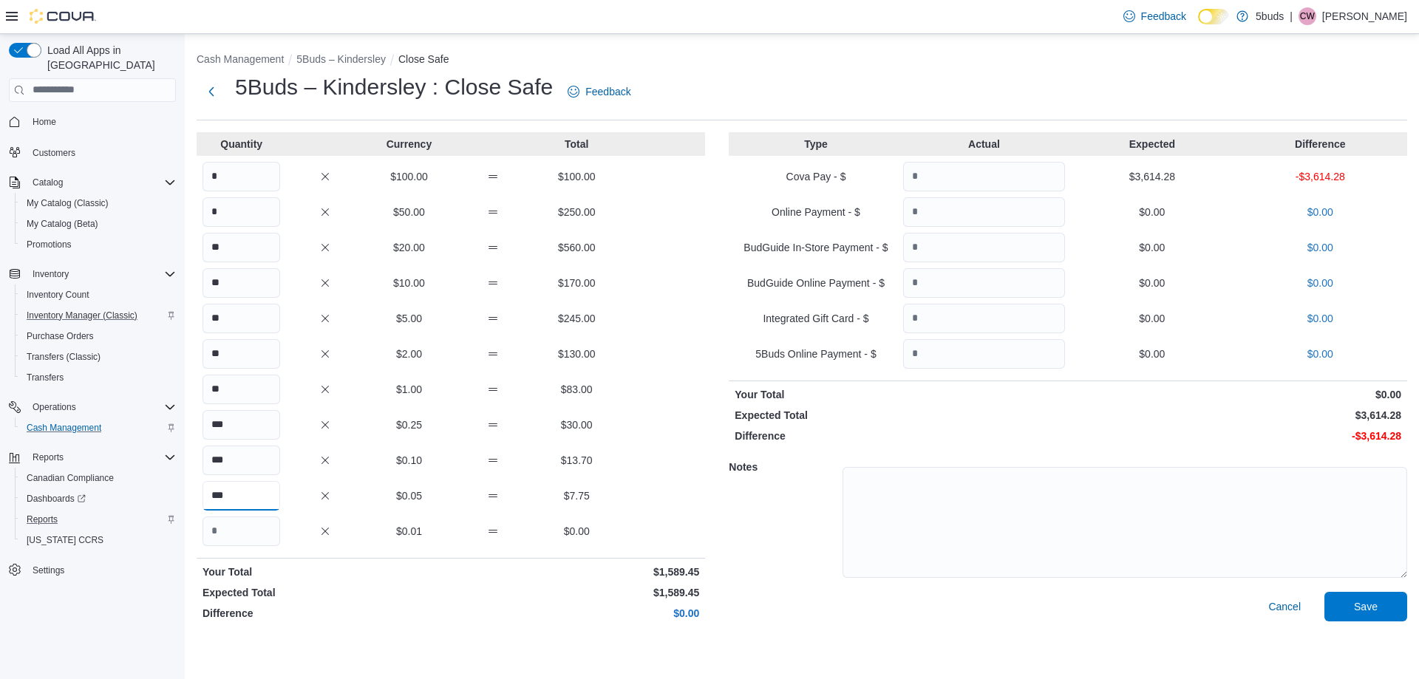
type input "***"
click at [972, 190] on input "Quantity" at bounding box center [984, 177] width 162 height 30
type input "*******"
click at [1383, 608] on span "Save" at bounding box center [1366, 606] width 65 height 30
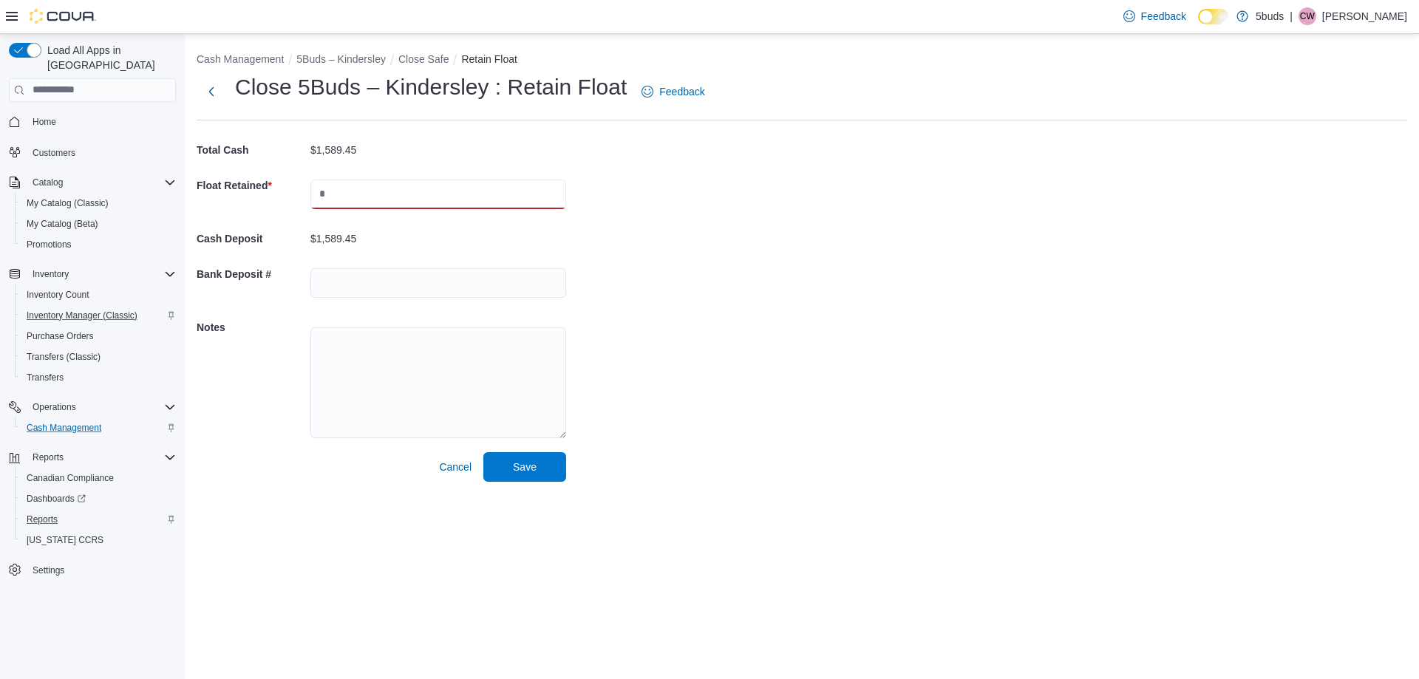
click at [334, 197] on input "text" at bounding box center [439, 195] width 256 height 30
type input "****"
click at [347, 283] on input "text" at bounding box center [439, 283] width 256 height 30
type input "**********"
click at [373, 362] on textarea at bounding box center [439, 383] width 256 height 111
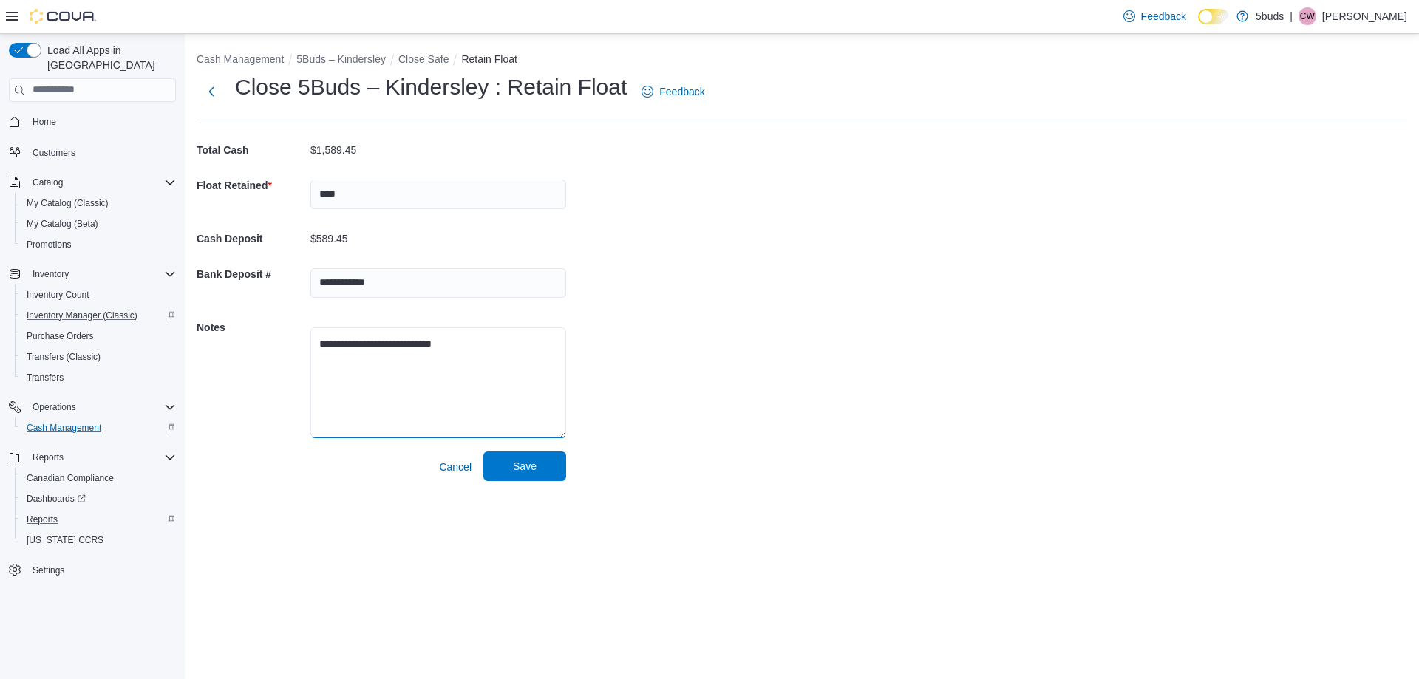
type textarea "**********"
click at [520, 473] on span "Save" at bounding box center [525, 466] width 24 height 15
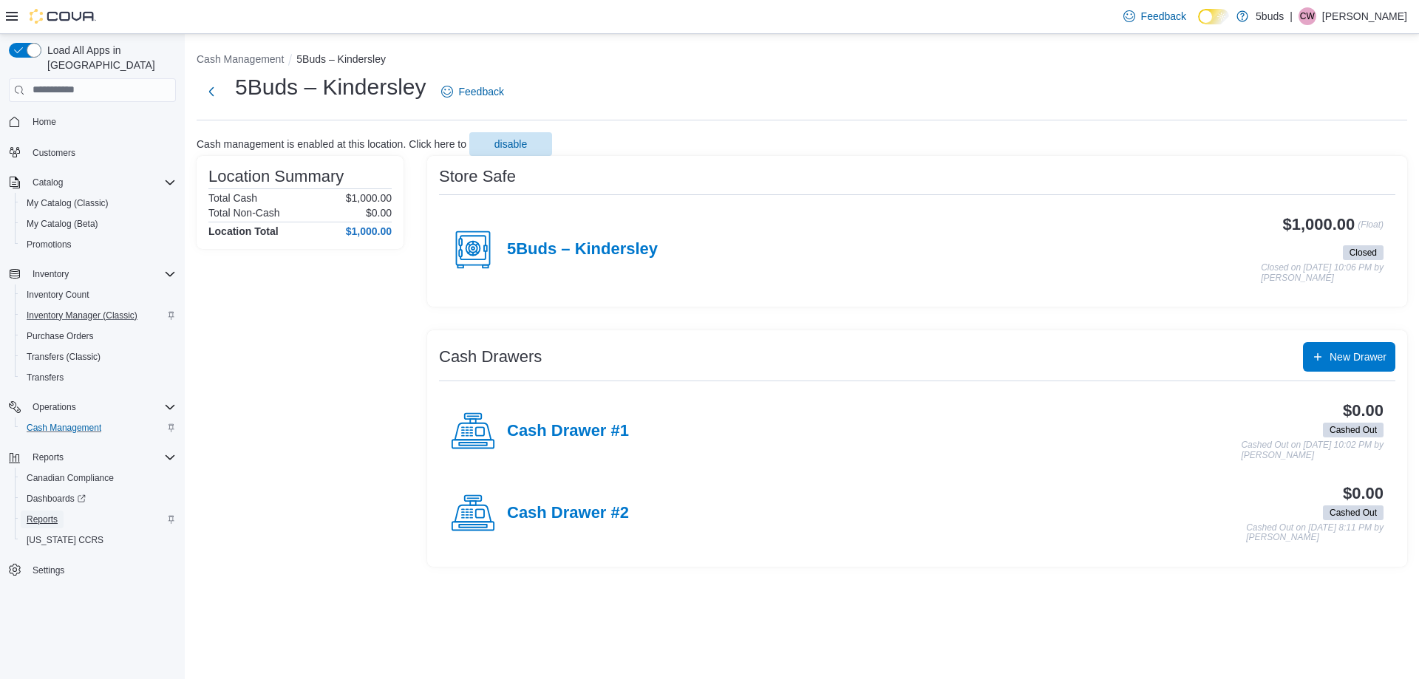
click at [58, 511] on link "Reports" at bounding box center [42, 520] width 43 height 18
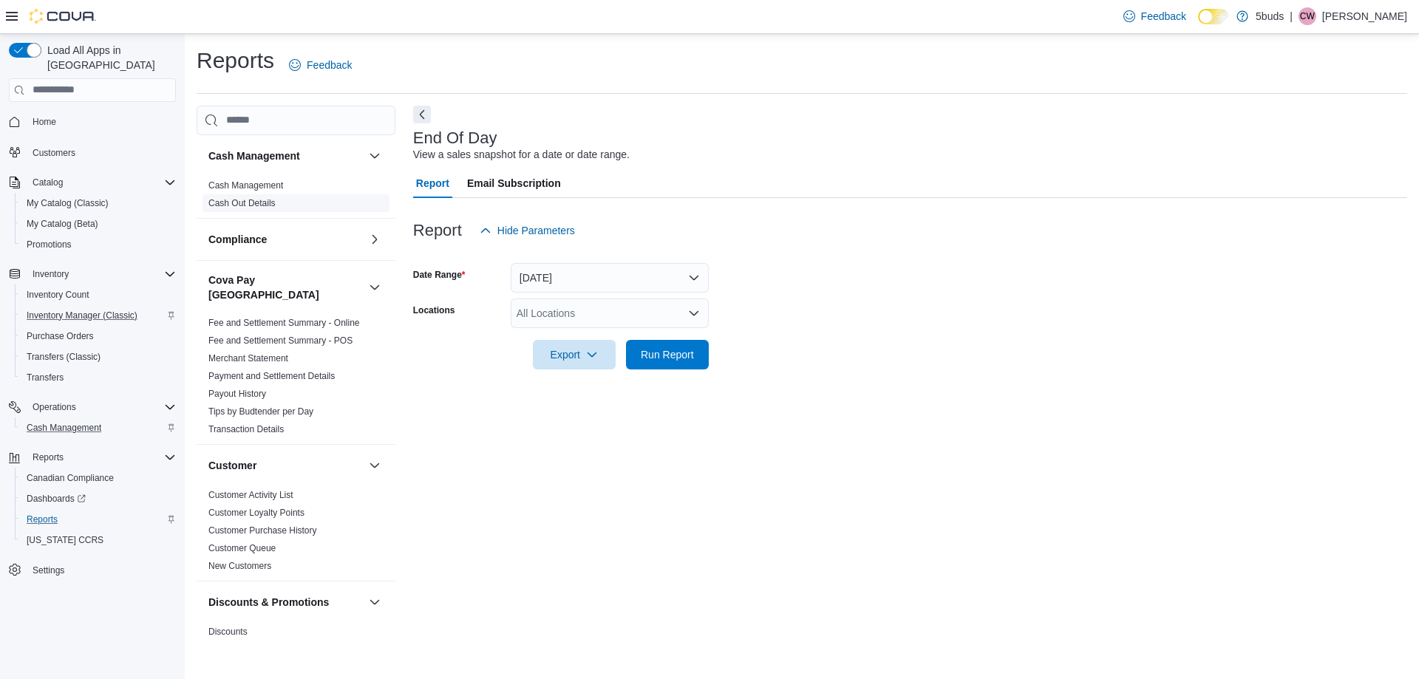
click at [256, 206] on link "Cash Out Details" at bounding box center [241, 203] width 67 height 10
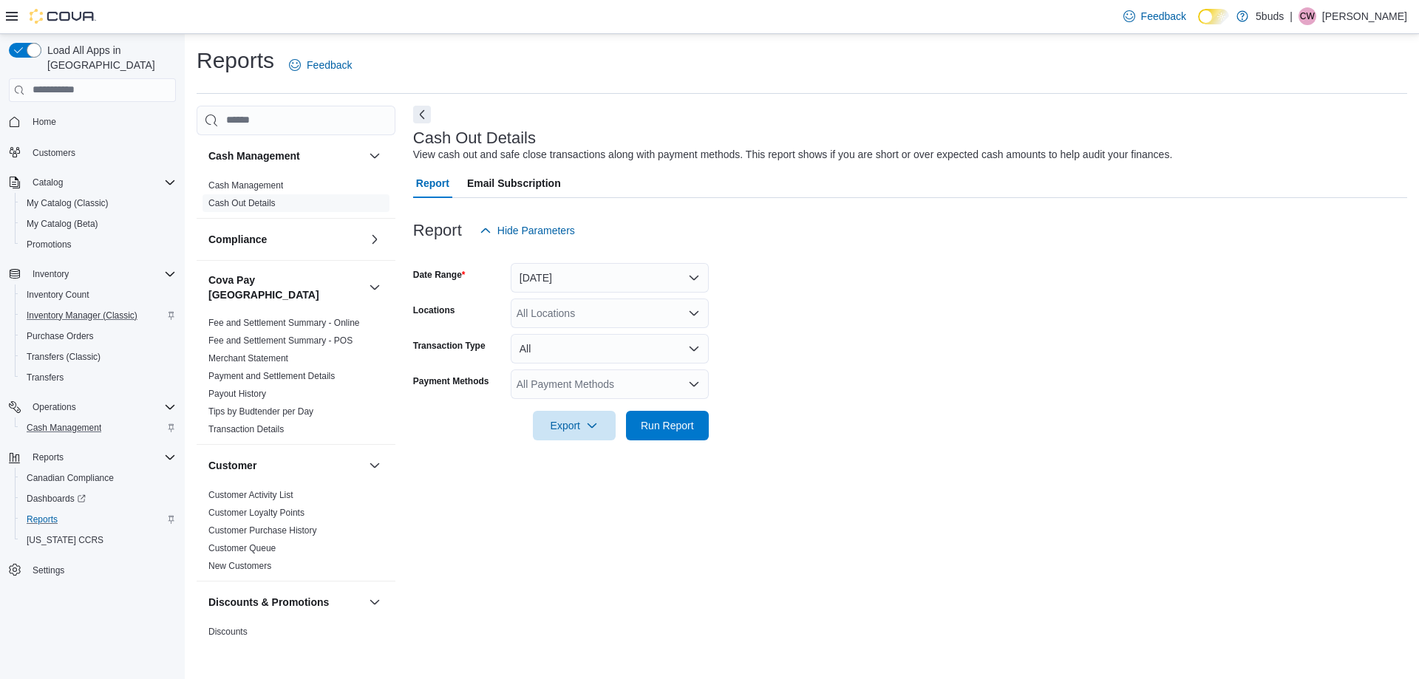
click at [554, 313] on div "All Locations" at bounding box center [610, 314] width 198 height 30
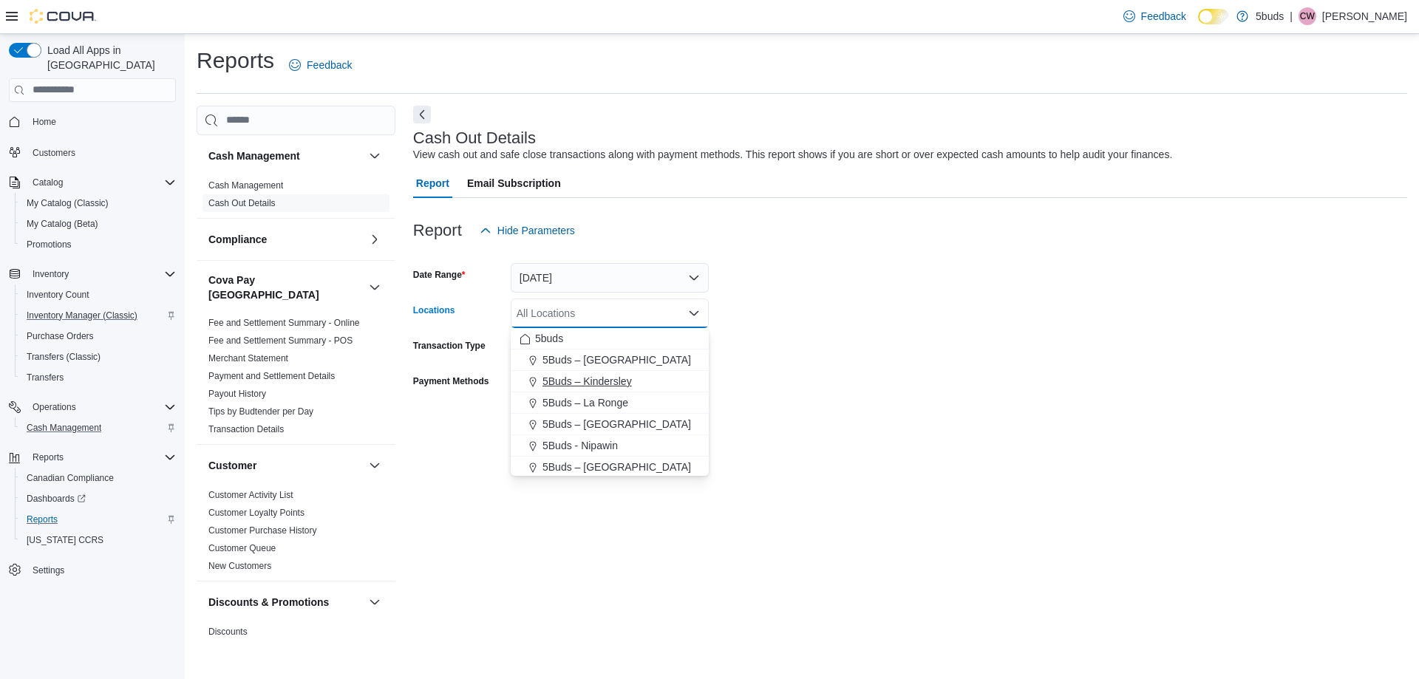
click at [572, 373] on button "5Buds – Kindersley" at bounding box center [610, 381] width 198 height 21
click at [983, 290] on form "Date Range [DATE] Locations 5Buds – Kindersley Combo box. Selected. 5Buds – Kin…" at bounding box center [910, 342] width 994 height 195
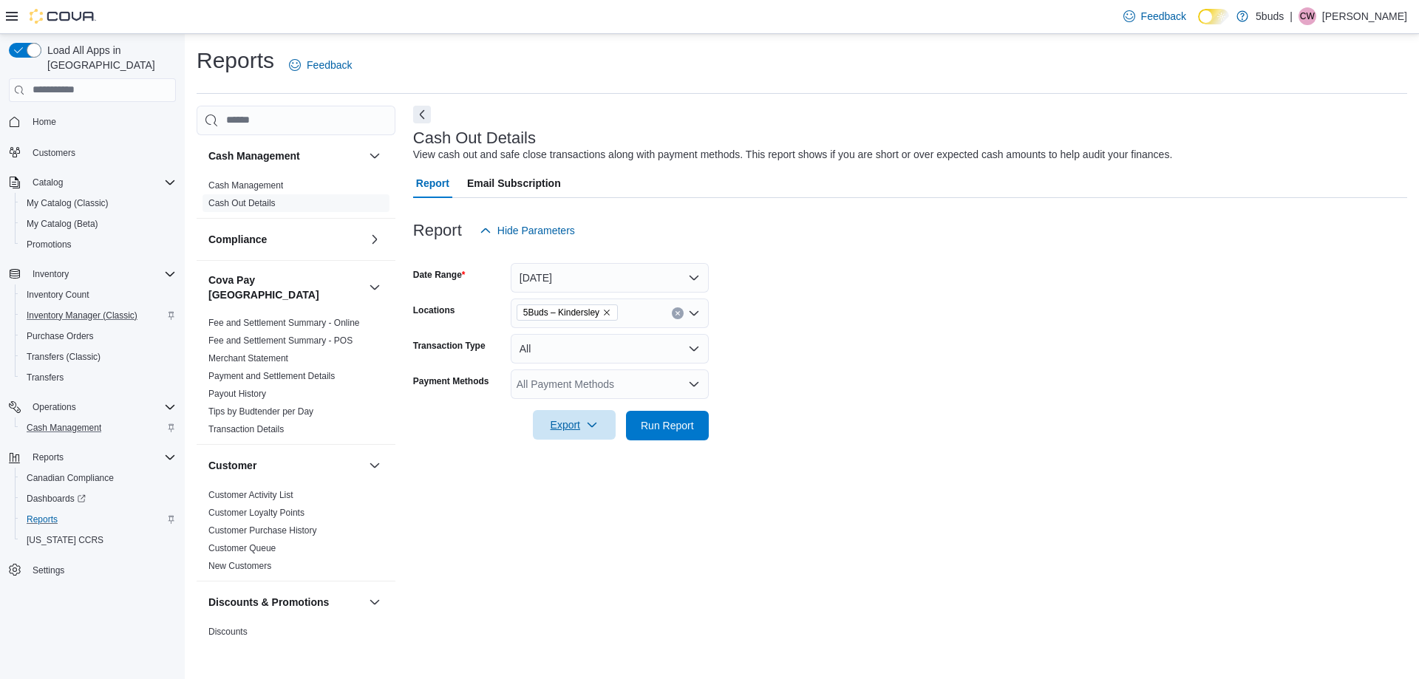
click at [580, 429] on span "Export" at bounding box center [574, 425] width 65 height 30
click at [559, 452] on span "Export to Excel" at bounding box center [576, 456] width 67 height 12
click at [50, 116] on span "Home" at bounding box center [45, 122] width 24 height 12
